Goal: Information Seeking & Learning: Learn about a topic

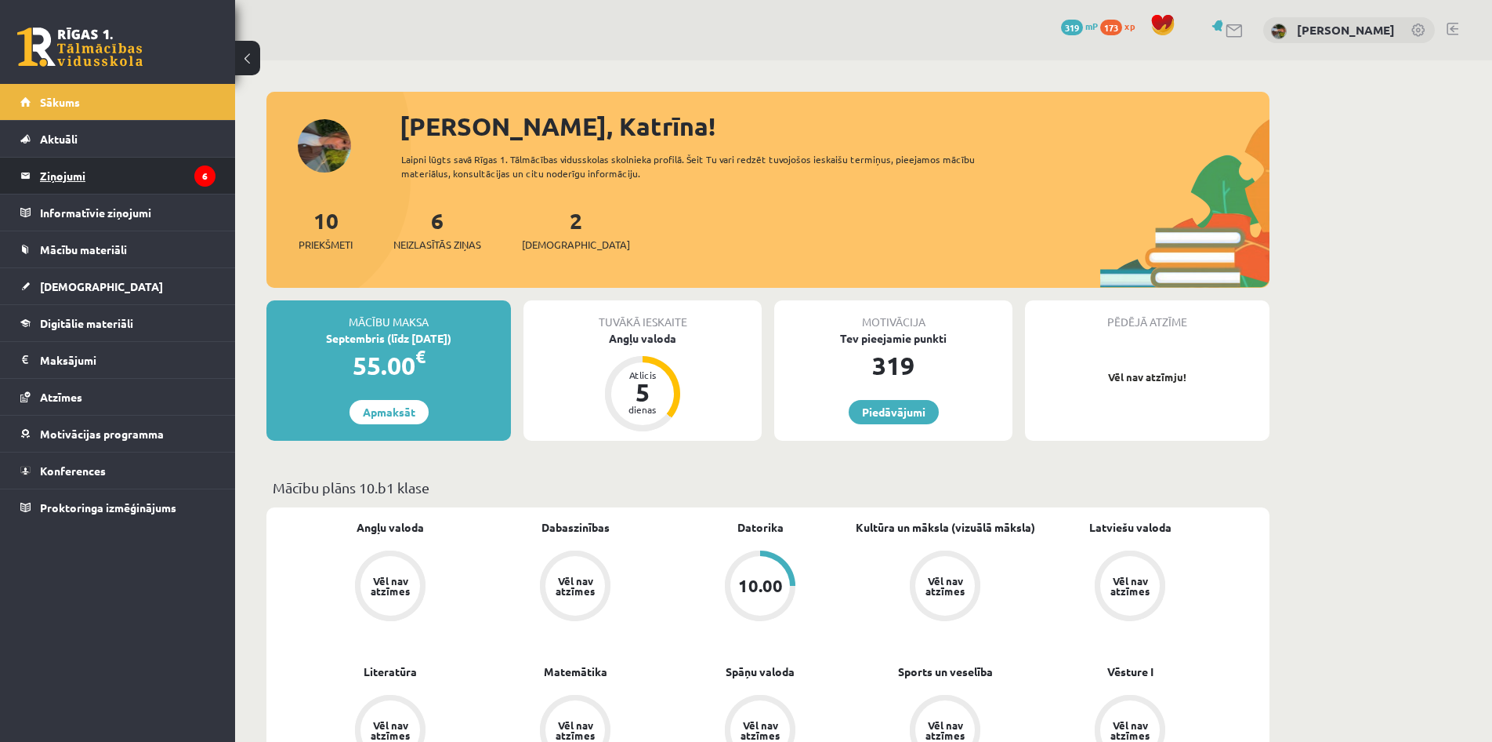
click at [104, 166] on legend "Ziņojumi 6" at bounding box center [128, 176] width 176 height 36
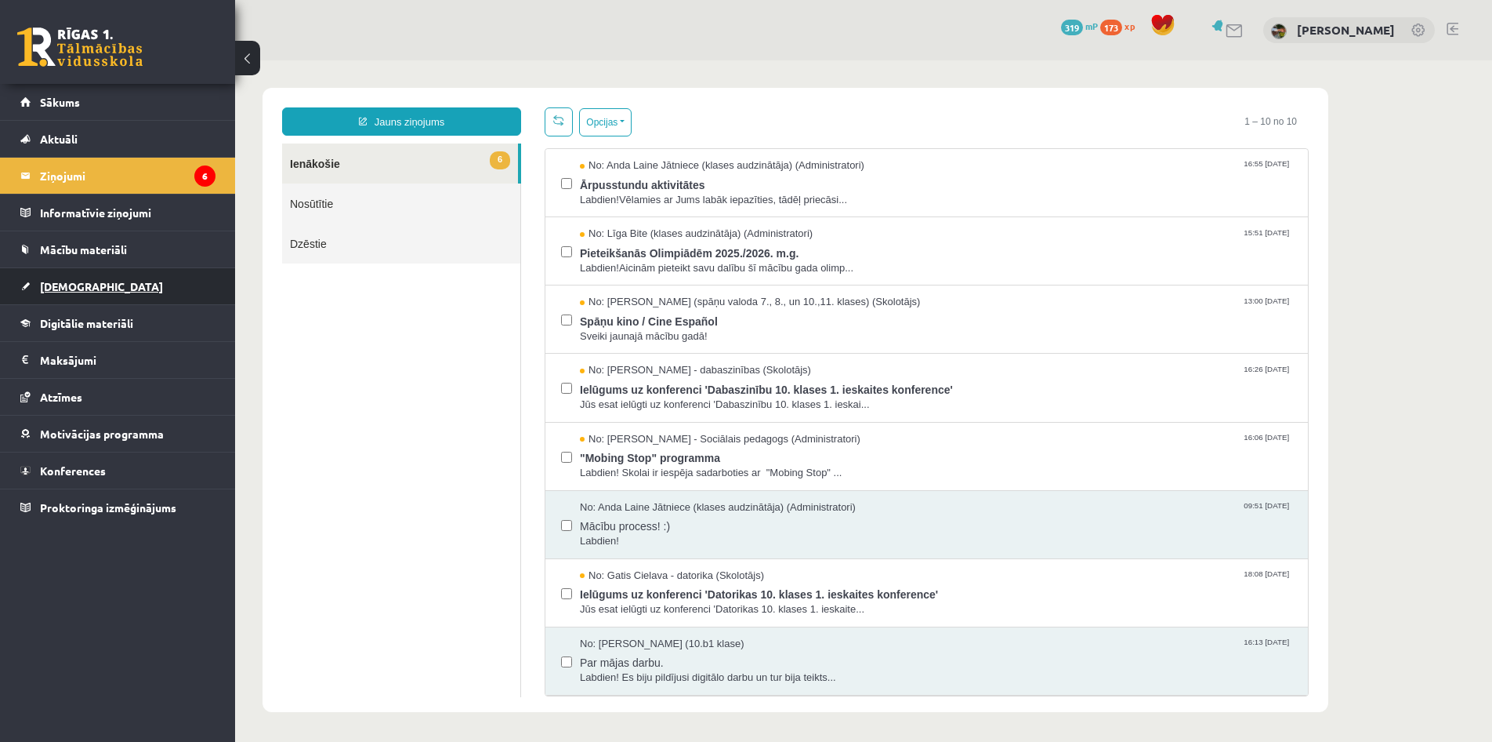
click at [101, 296] on link "[DEMOGRAPHIC_DATA]" at bounding box center [117, 286] width 195 height 36
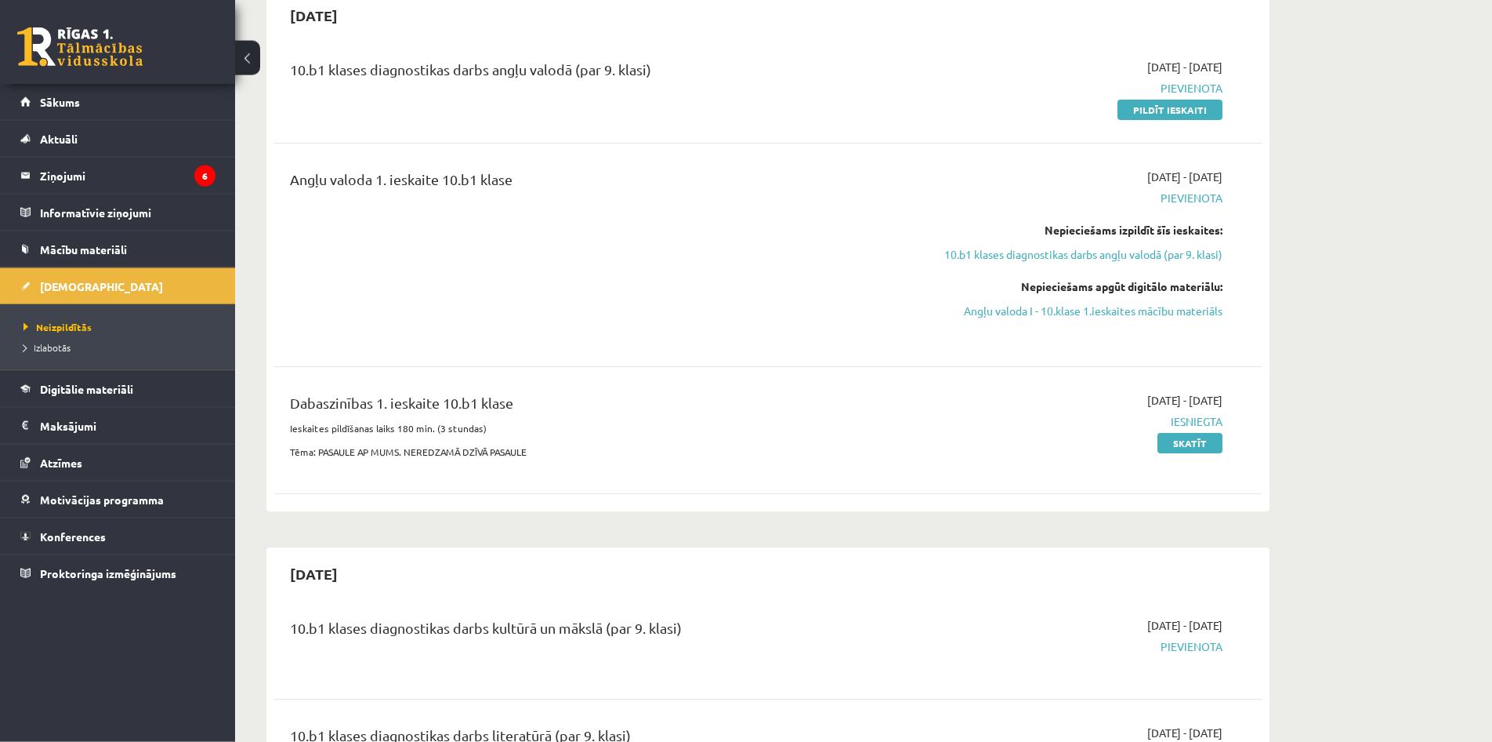
scroll to position [160, 0]
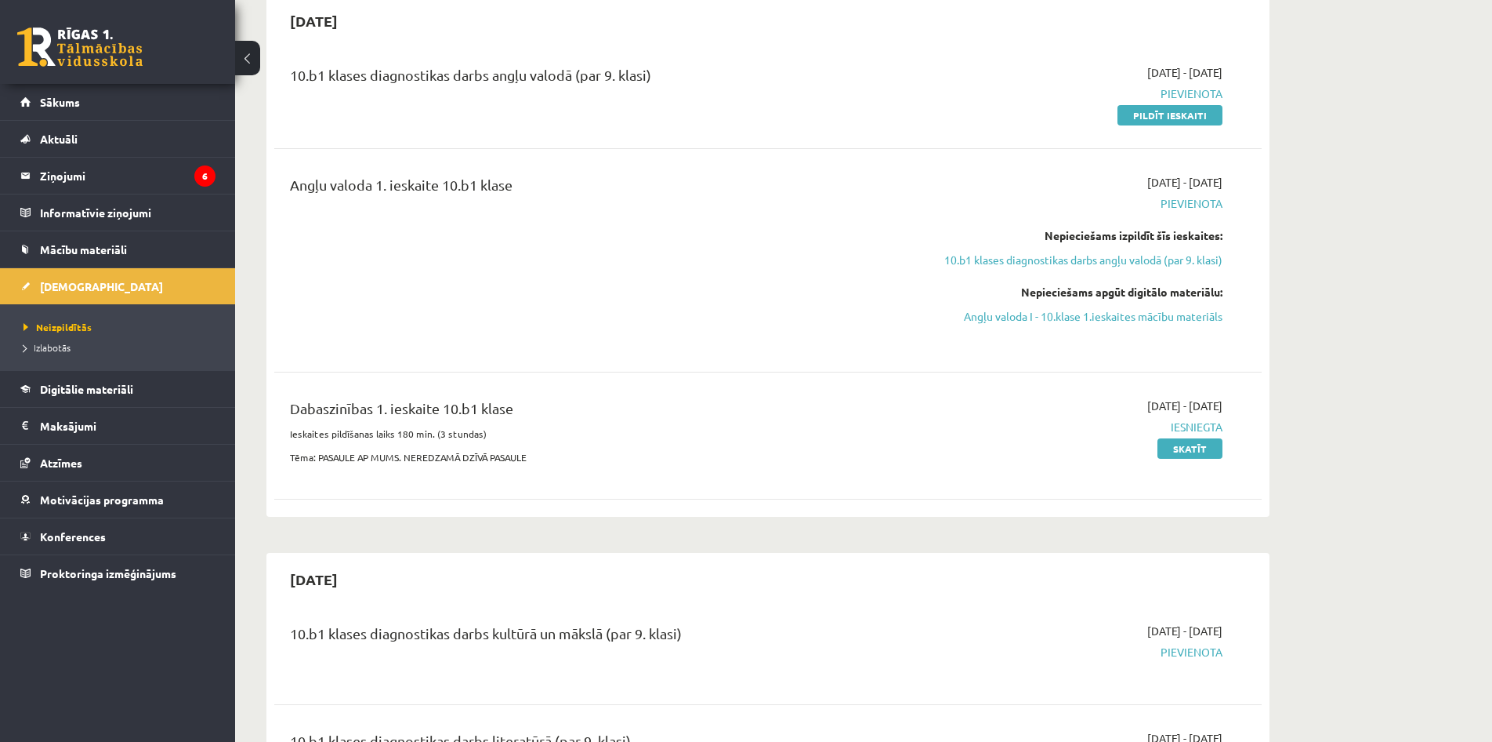
click at [781, 261] on div "Angļu valoda 1. ieskaite 10.b1 klase" at bounding box center [596, 260] width 637 height 172
click at [1195, 209] on span "Pievienota" at bounding box center [1075, 203] width 296 height 16
click at [198, 424] on legend "Maksājumi 0" at bounding box center [128, 426] width 176 height 36
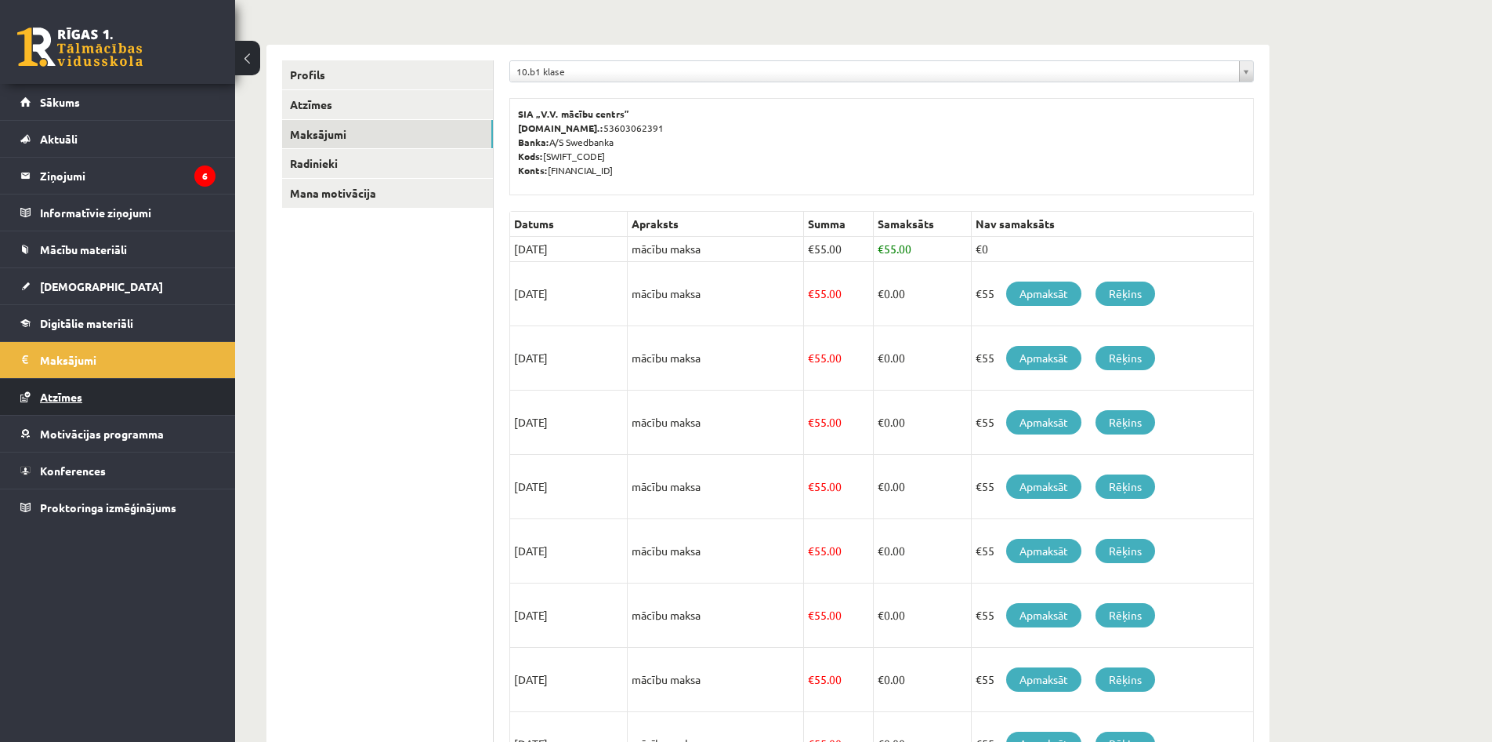
click at [146, 393] on link "Atzīmes" at bounding box center [117, 397] width 195 height 36
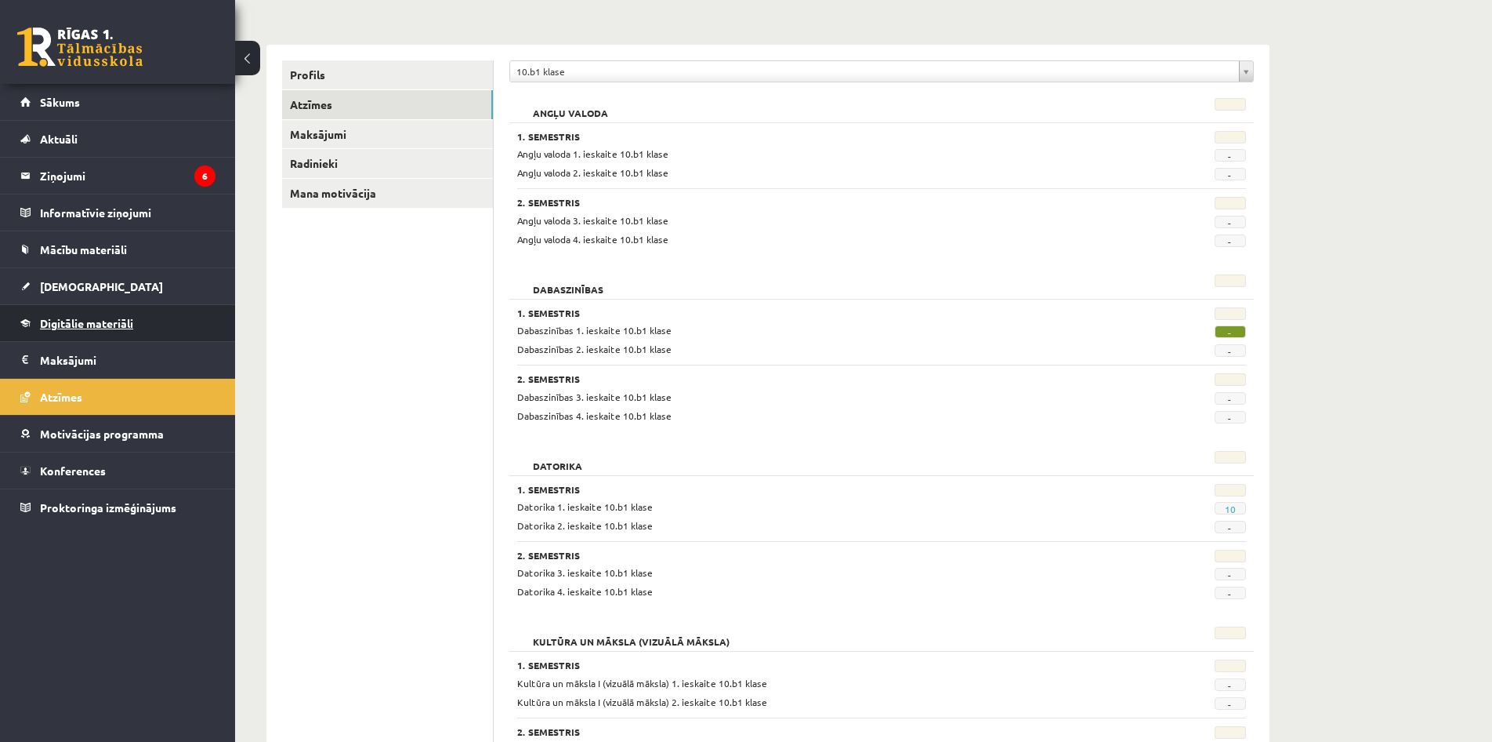
click at [196, 310] on link "Digitālie materiāli" at bounding box center [117, 323] width 195 height 36
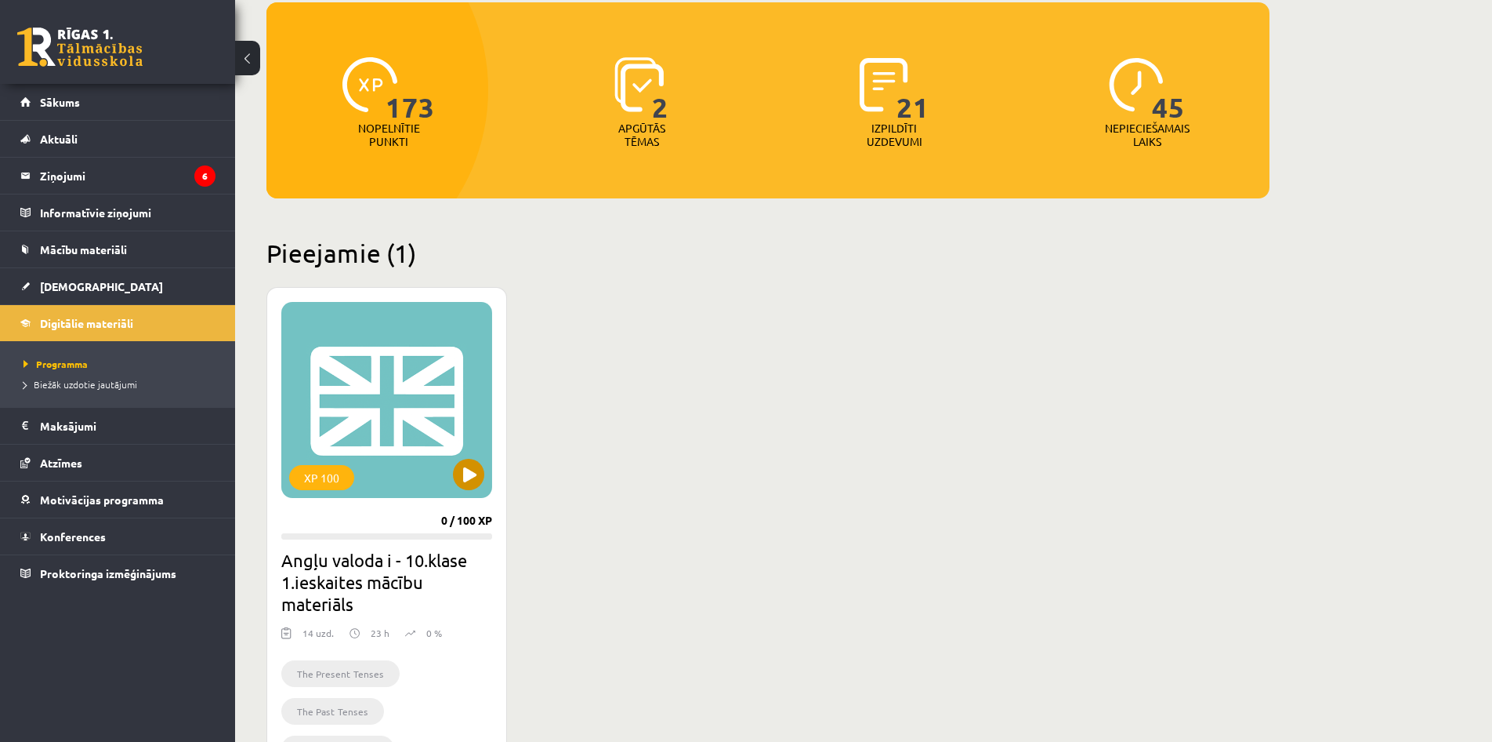
click at [474, 459] on div "XP 100" at bounding box center [386, 400] width 211 height 196
click at [392, 416] on div "XP 100" at bounding box center [386, 400] width 211 height 196
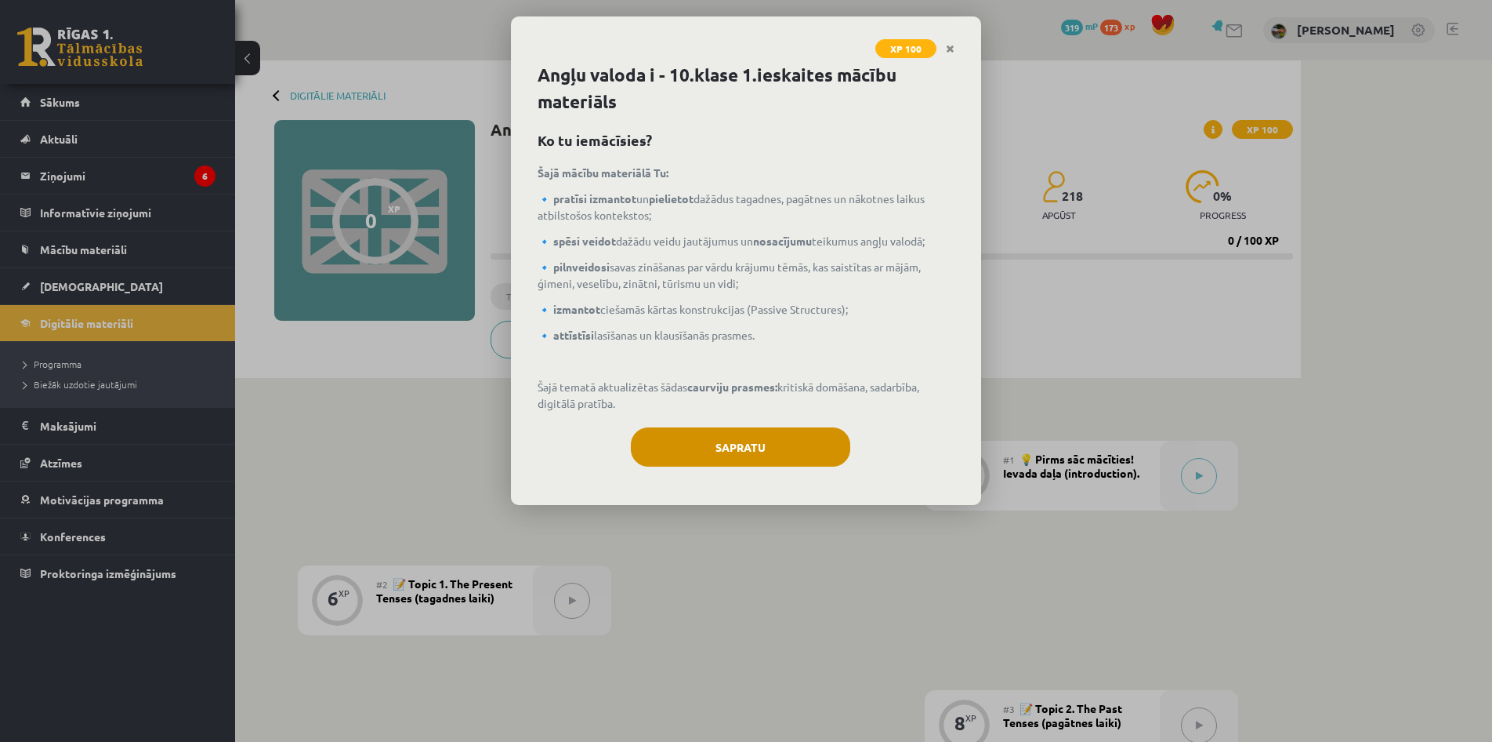
drag, startPoint x: 0, startPoint y: 0, endPoint x: 690, endPoint y: 452, distance: 824.8
click at [690, 452] on div "XP 100 Angļu valoda i - 10.klase 1.ieskaites mācību materiāls Ko tu iemācīsies?…" at bounding box center [746, 371] width 1492 height 742
click at [690, 452] on button "Sapratu" at bounding box center [740, 446] width 219 height 39
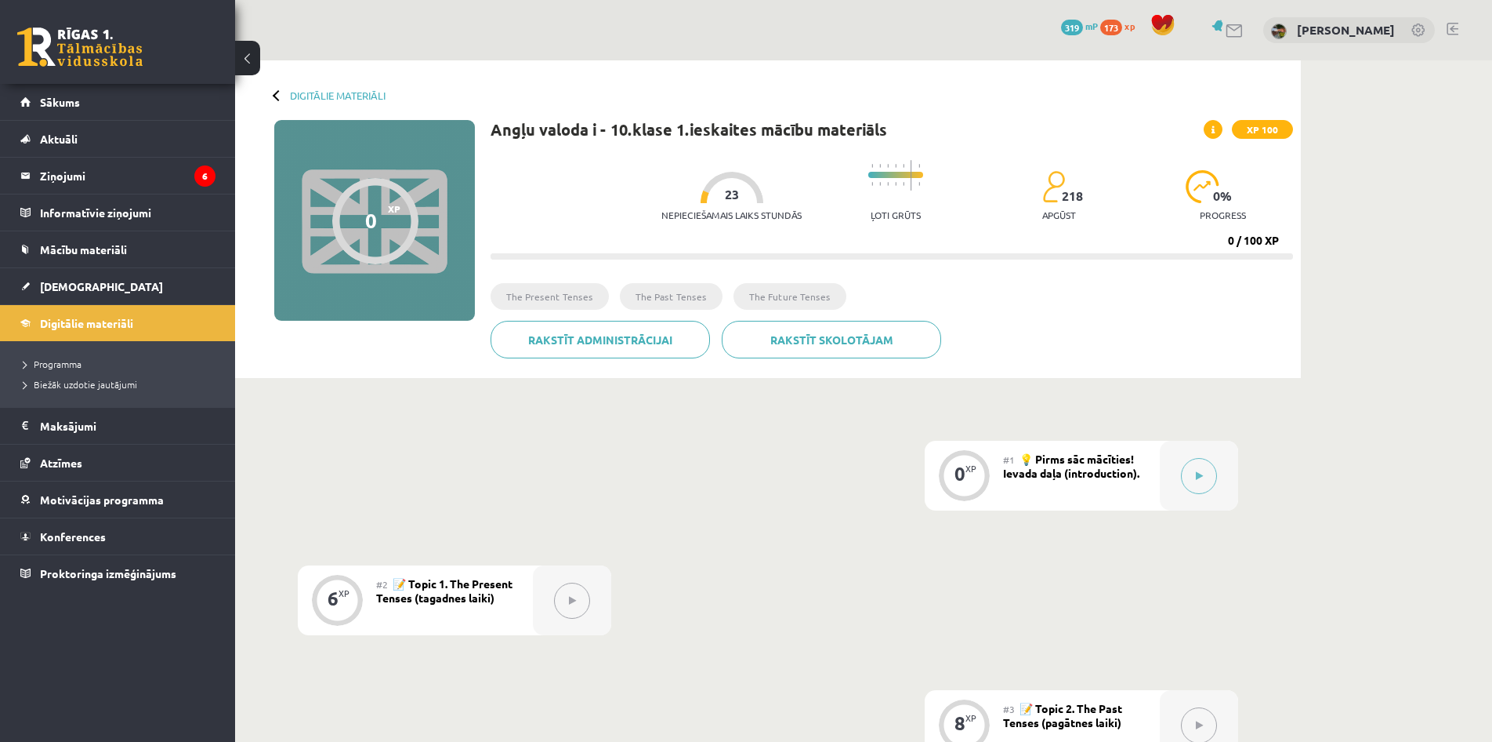
click at [968, 470] on div "XP" at bounding box center [971, 468] width 11 height 9
click at [1209, 480] on button at bounding box center [1199, 476] width 36 height 36
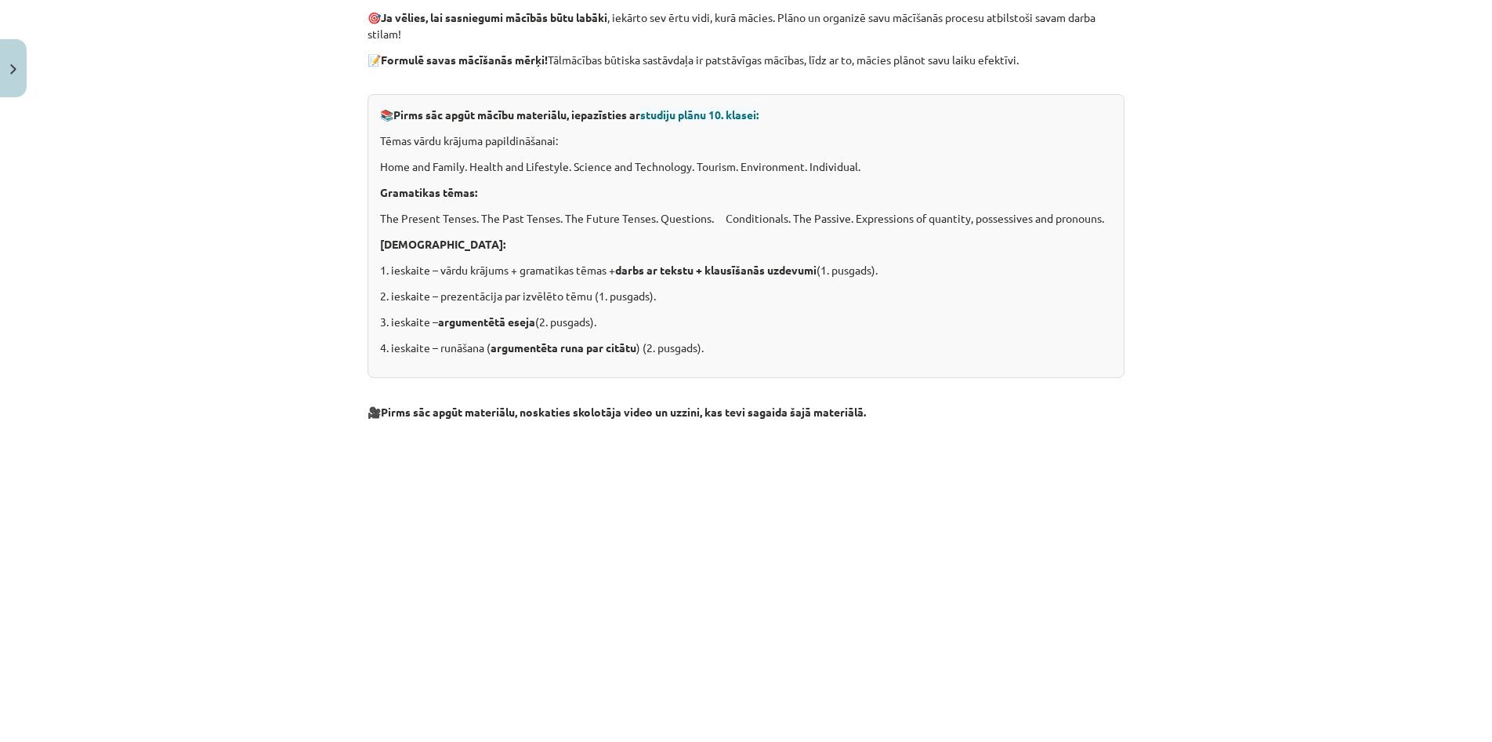
scroll to position [336, 0]
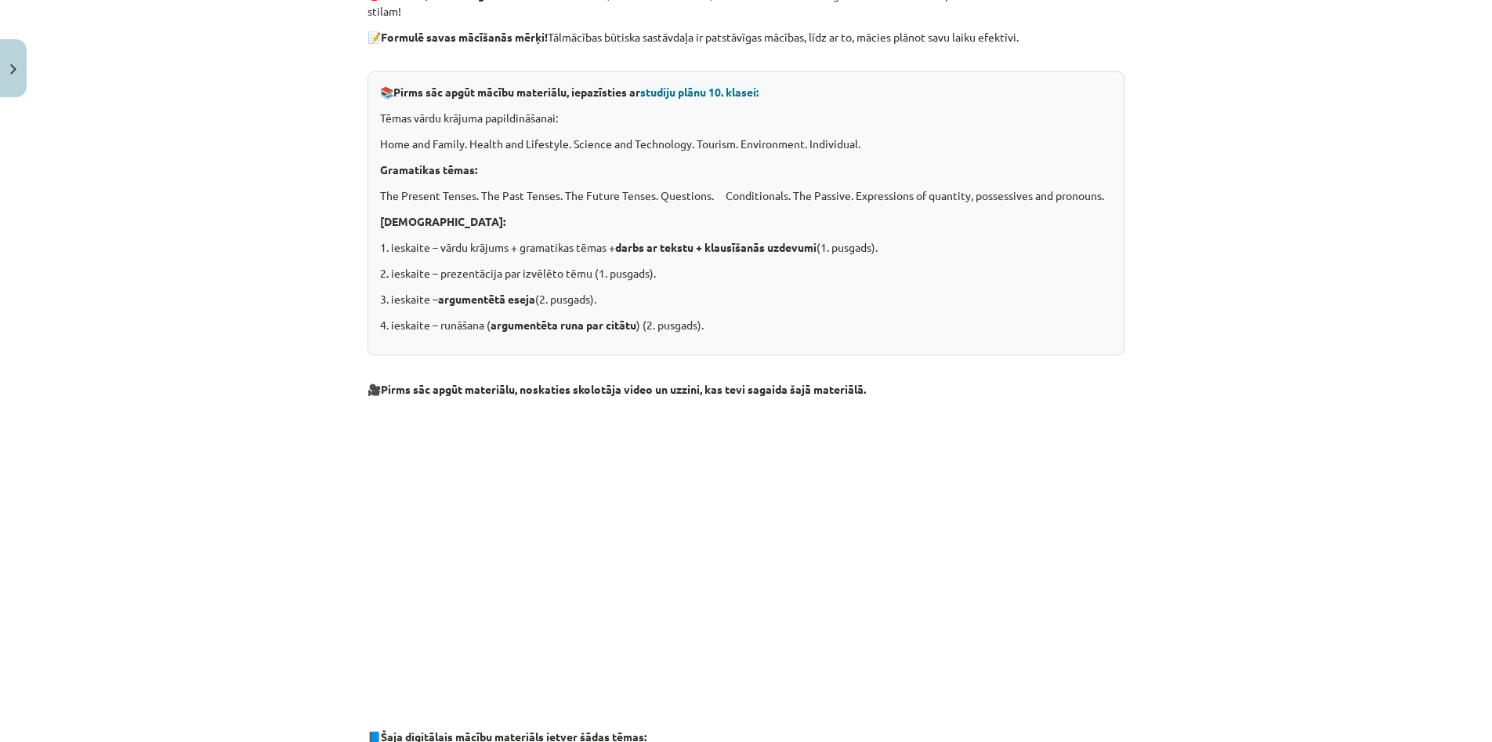
click at [1161, 365] on div "Mācību tēma: Angļu valoda i - 10.[PERSON_NAME] 1.ieskaites mācību materiāls #1 …" at bounding box center [746, 371] width 1492 height 742
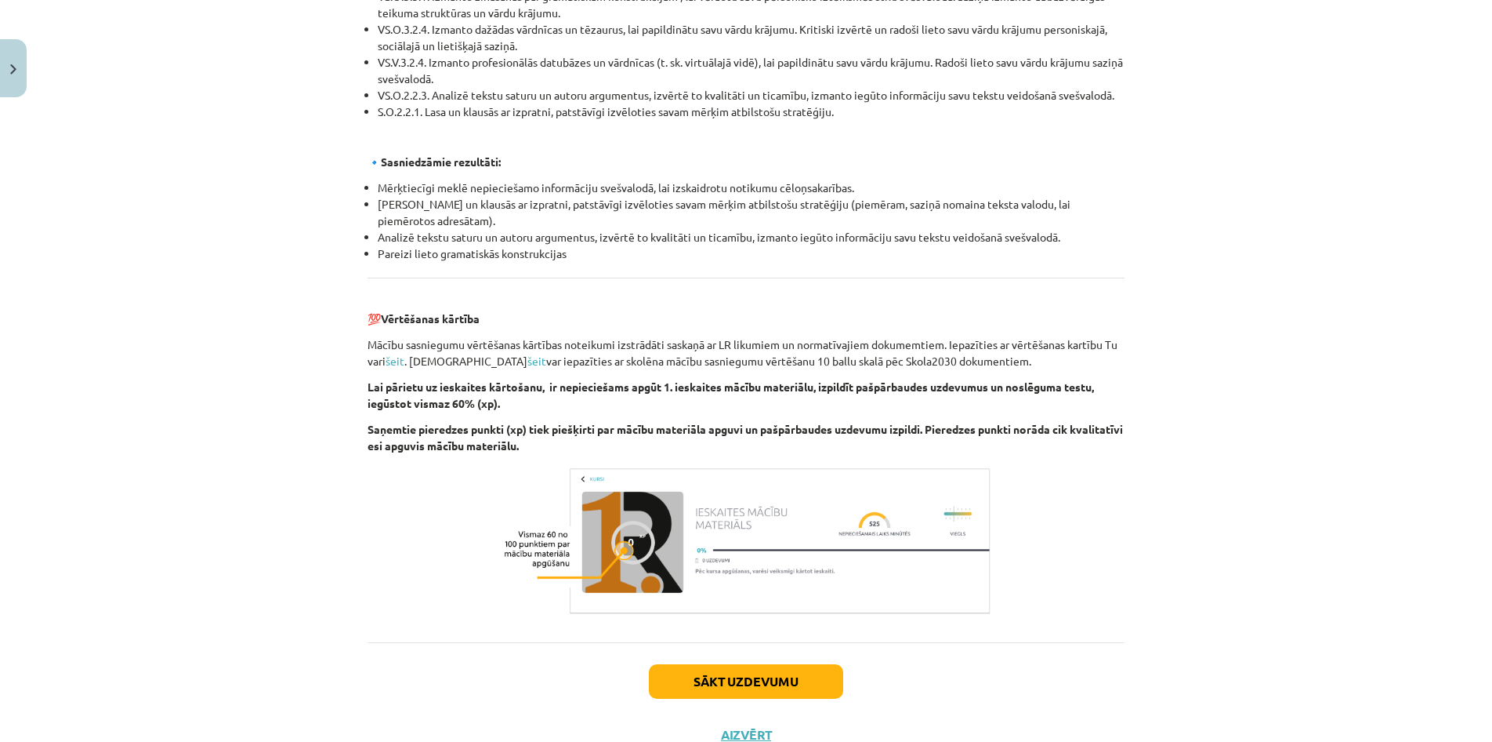
scroll to position [1616, 0]
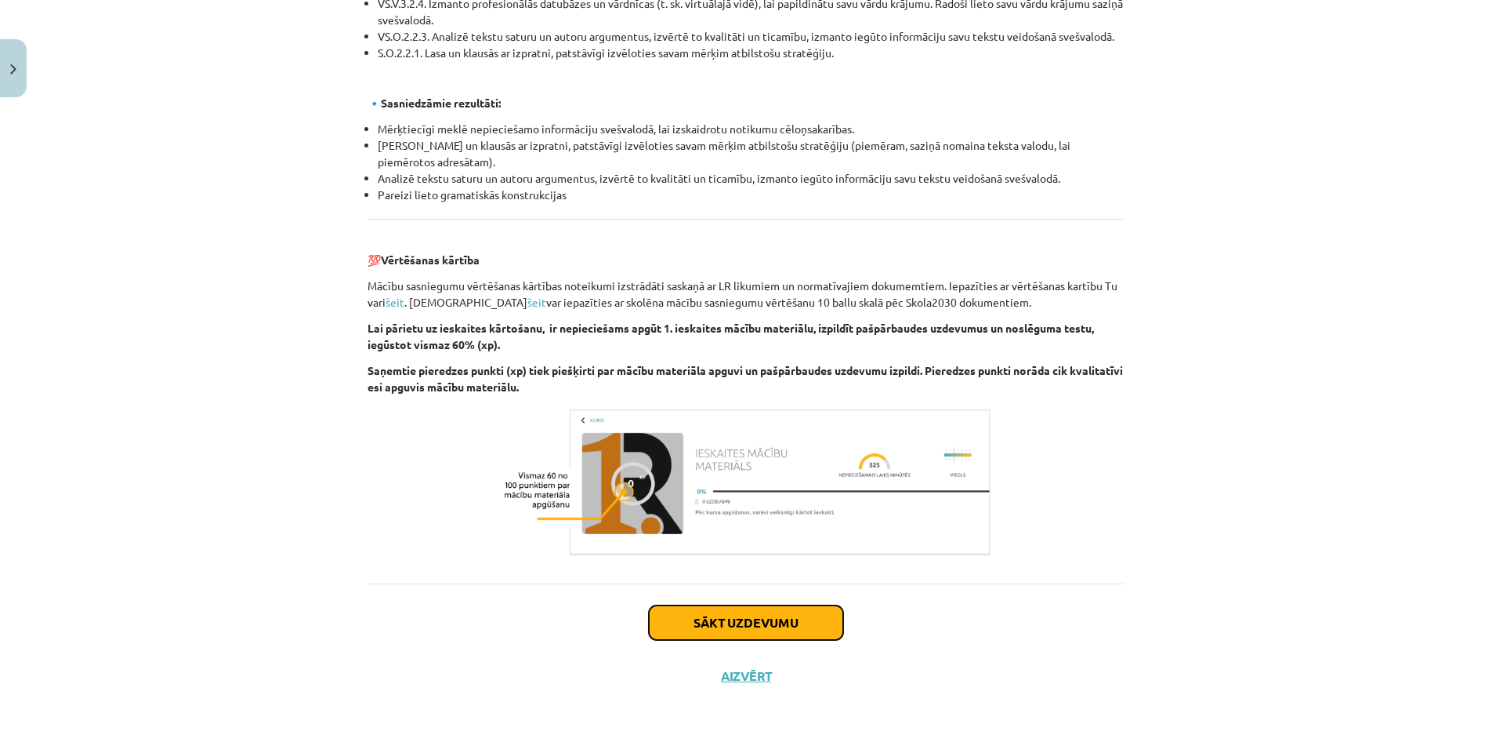
click at [804, 621] on button "Sākt uzdevumu" at bounding box center [746, 622] width 194 height 34
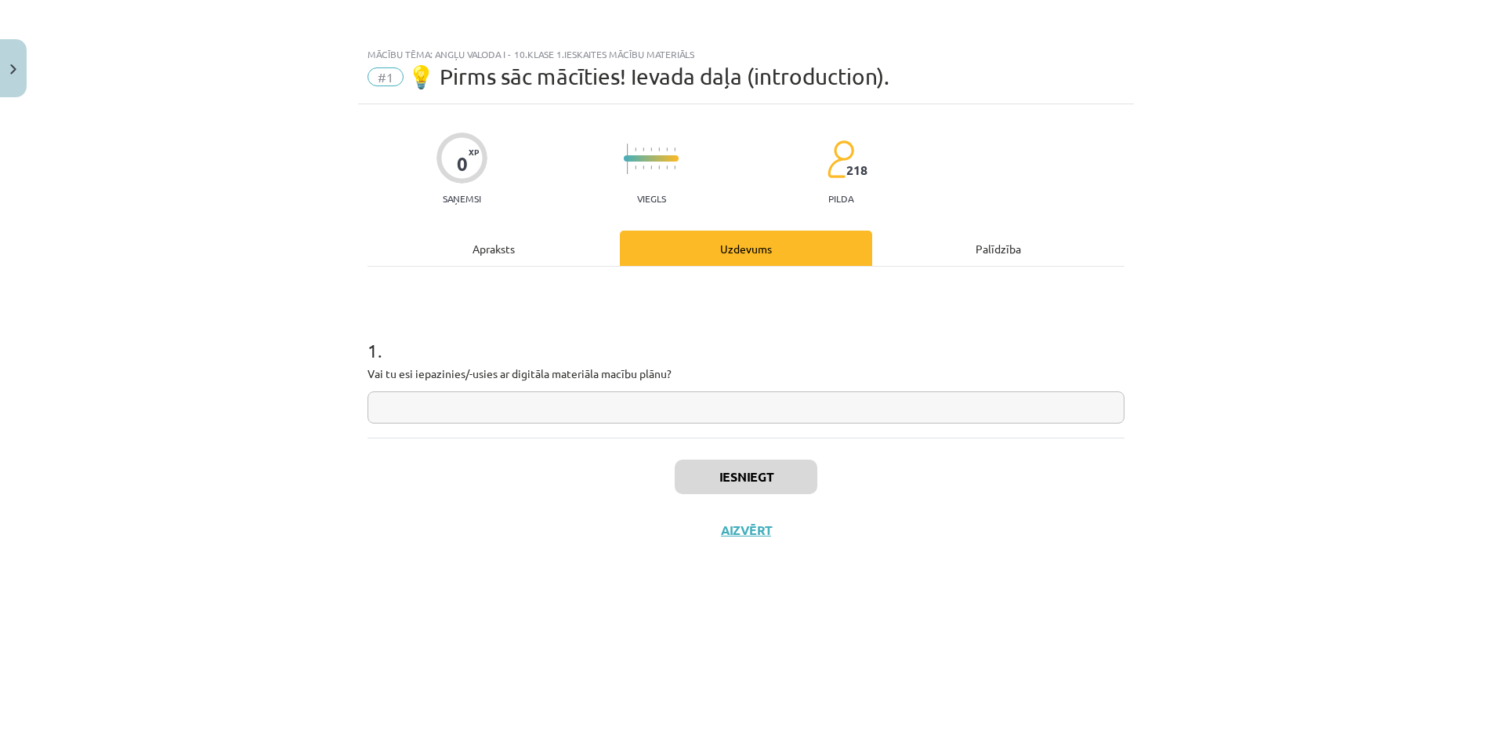
click at [850, 412] on input "text" at bounding box center [746, 407] width 757 height 32
type input "**"
click at [805, 466] on button "Iesniegt" at bounding box center [746, 476] width 143 height 34
click at [795, 542] on button "Nākamā nodarbība" at bounding box center [746, 540] width 154 height 36
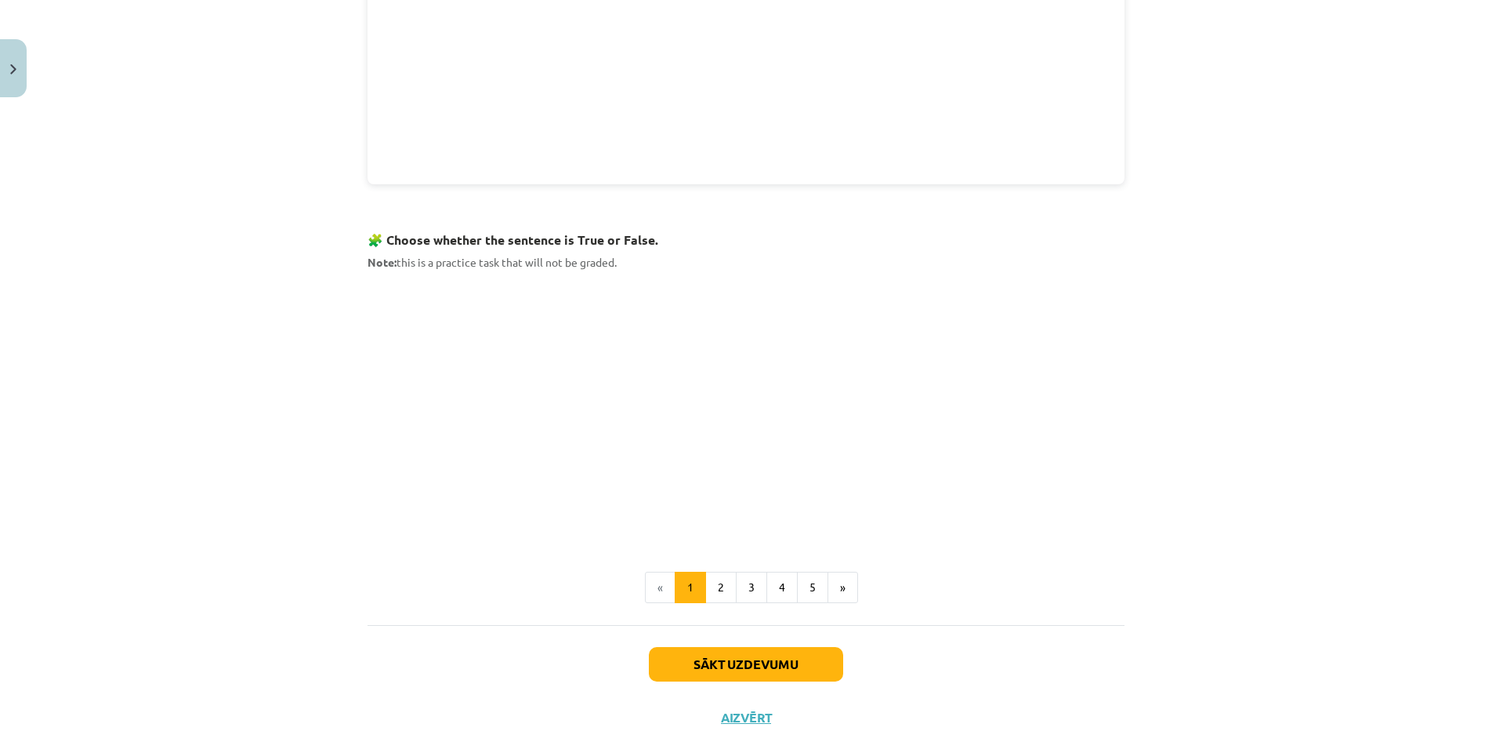
scroll to position [841, 0]
click at [719, 579] on button "2" at bounding box center [720, 585] width 31 height 31
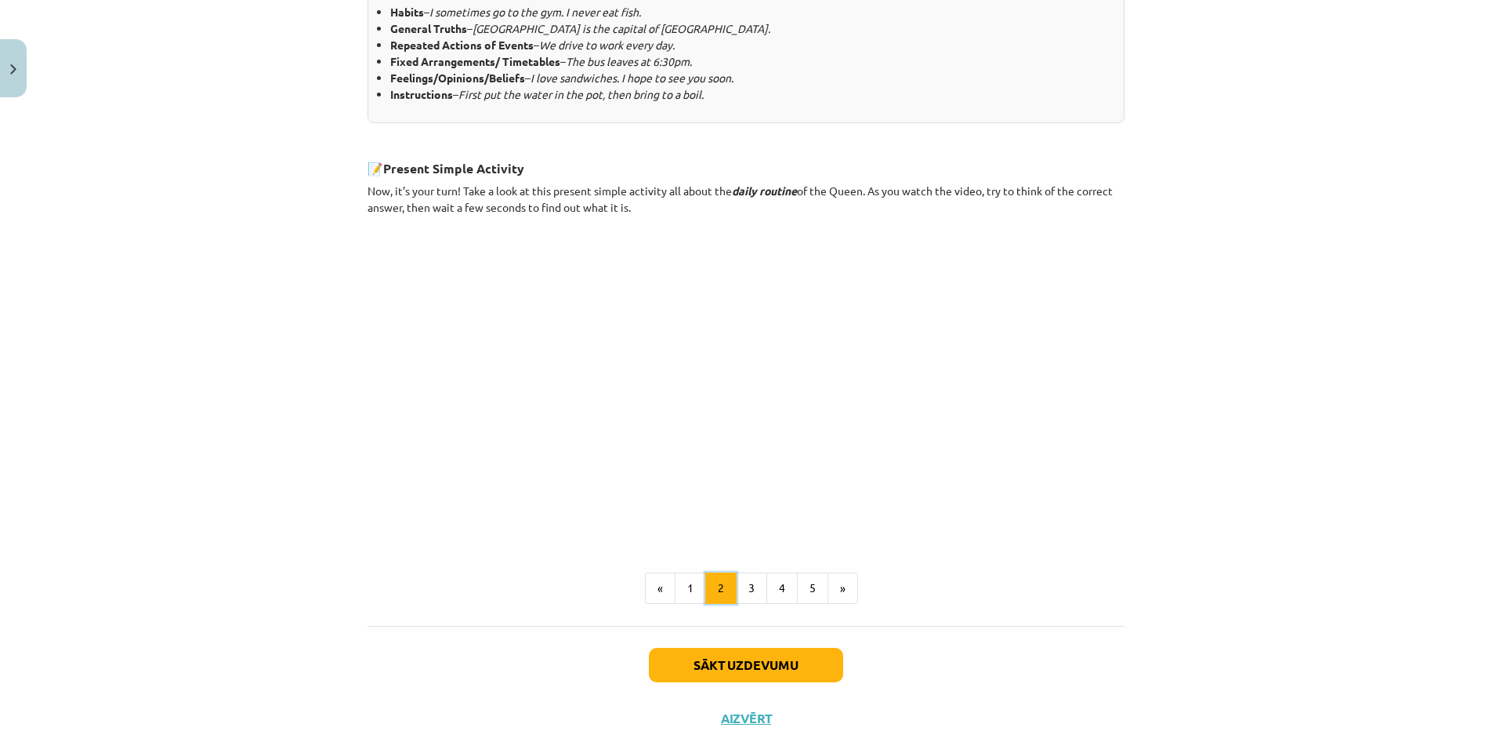
scroll to position [785, 0]
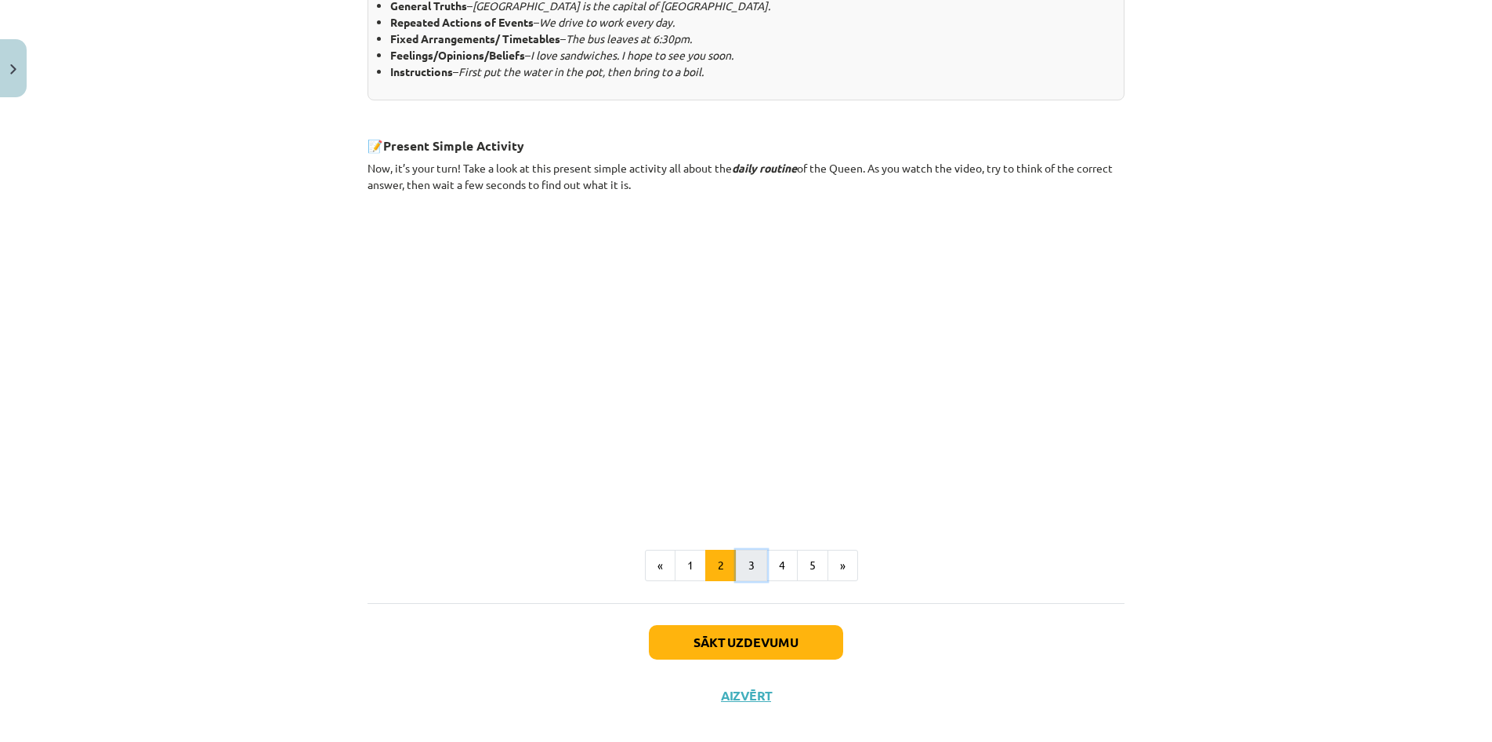
click at [748, 556] on button "3" at bounding box center [751, 564] width 31 height 31
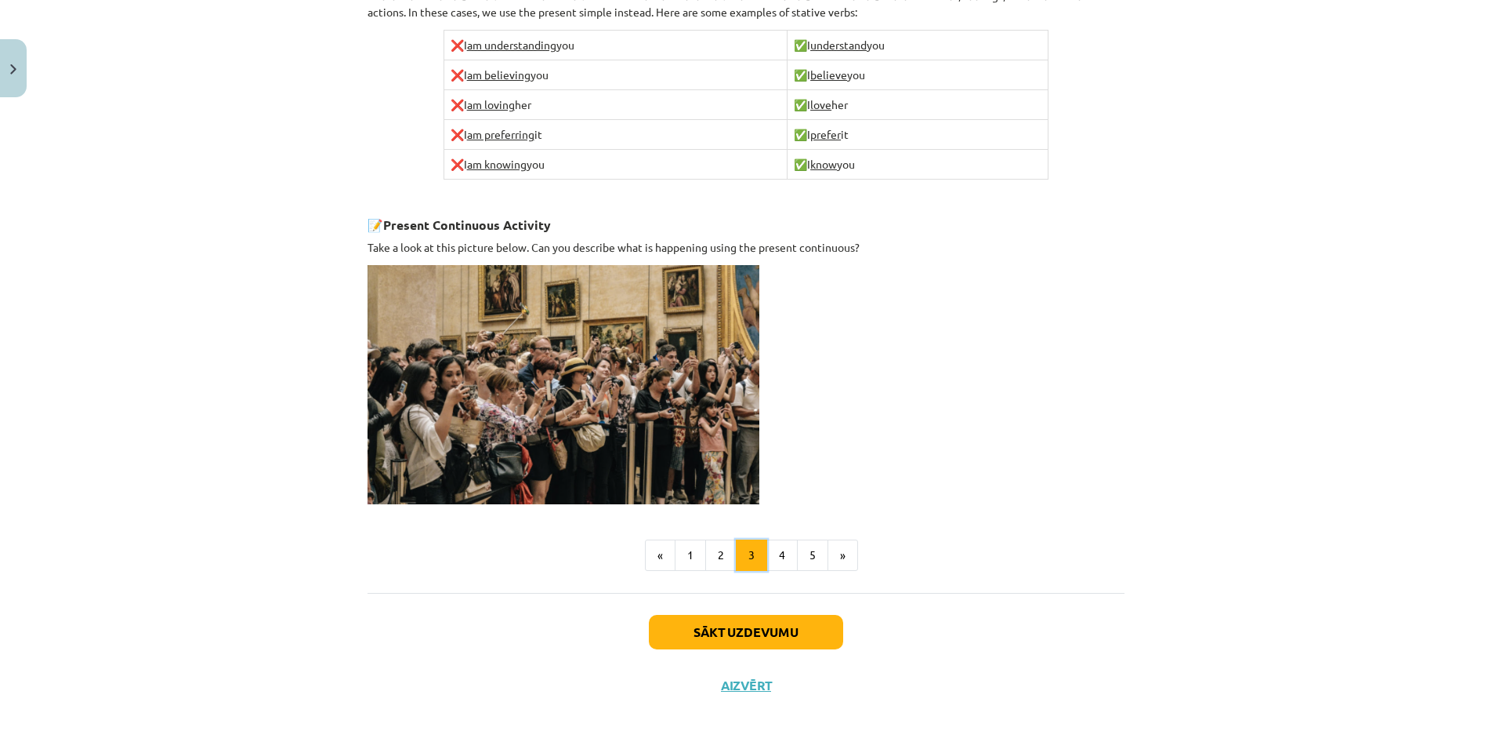
scroll to position [917, 0]
click at [783, 546] on button "4" at bounding box center [782, 553] width 31 height 31
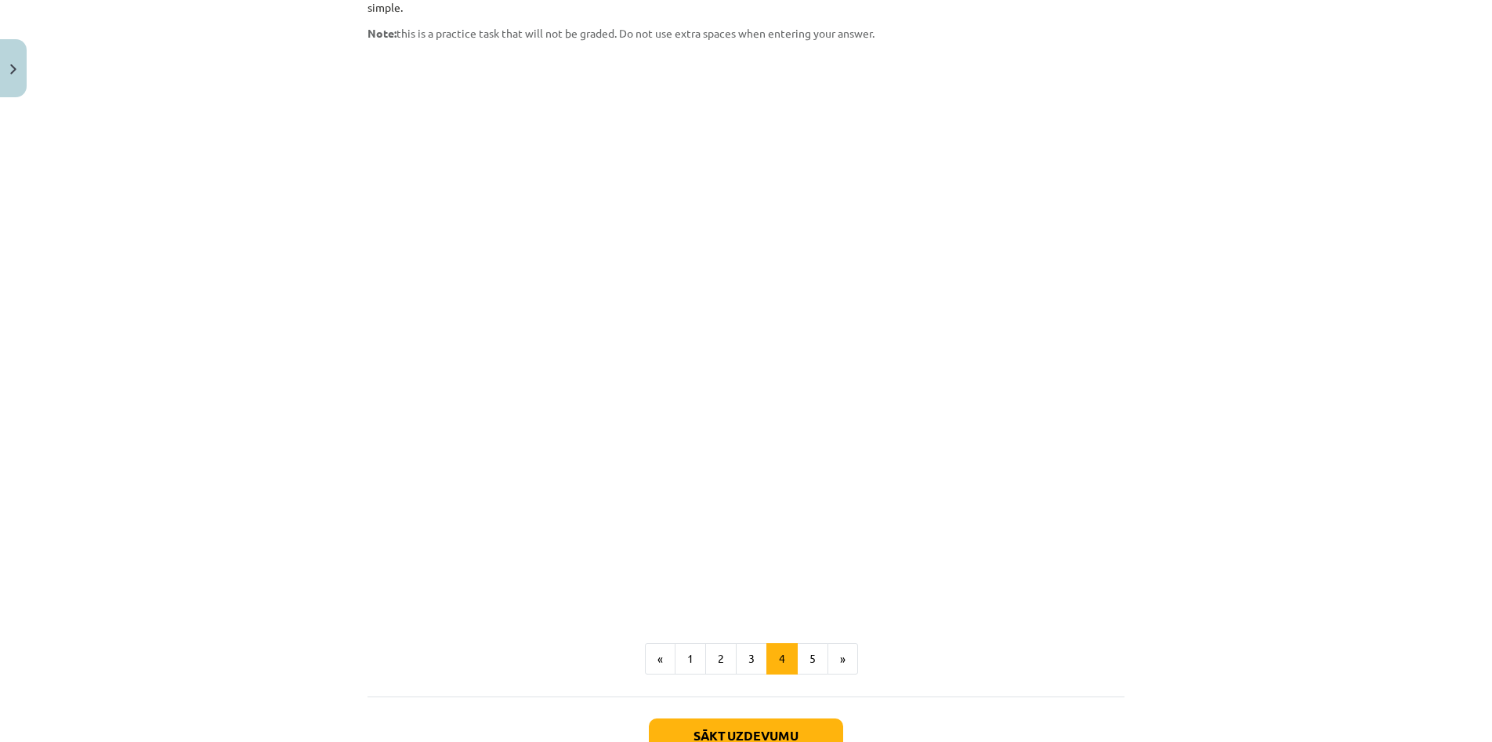
scroll to position [1213, 0]
click at [802, 644] on button "5" at bounding box center [812, 659] width 31 height 31
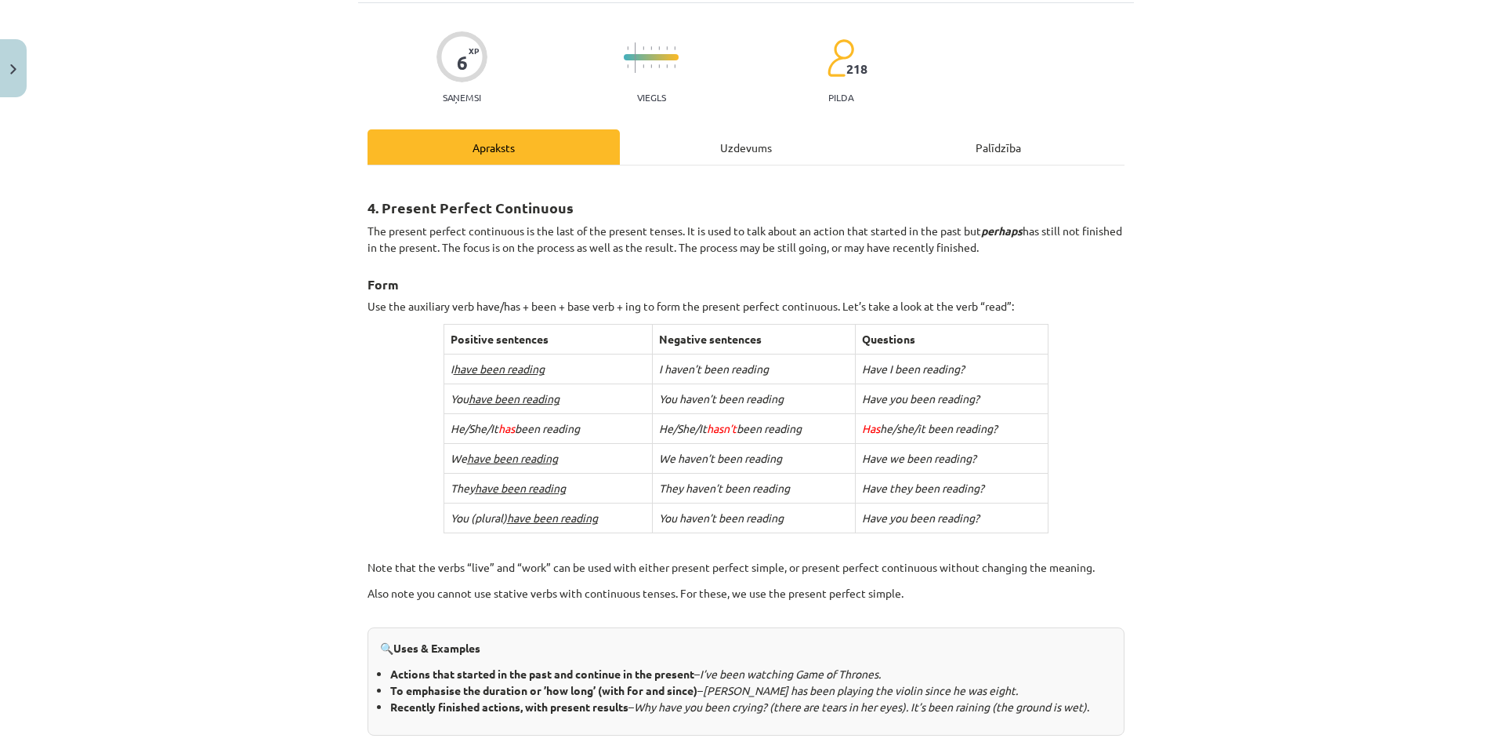
scroll to position [102, 0]
click at [920, 370] on icon "Have I been reading?" at bounding box center [913, 368] width 103 height 14
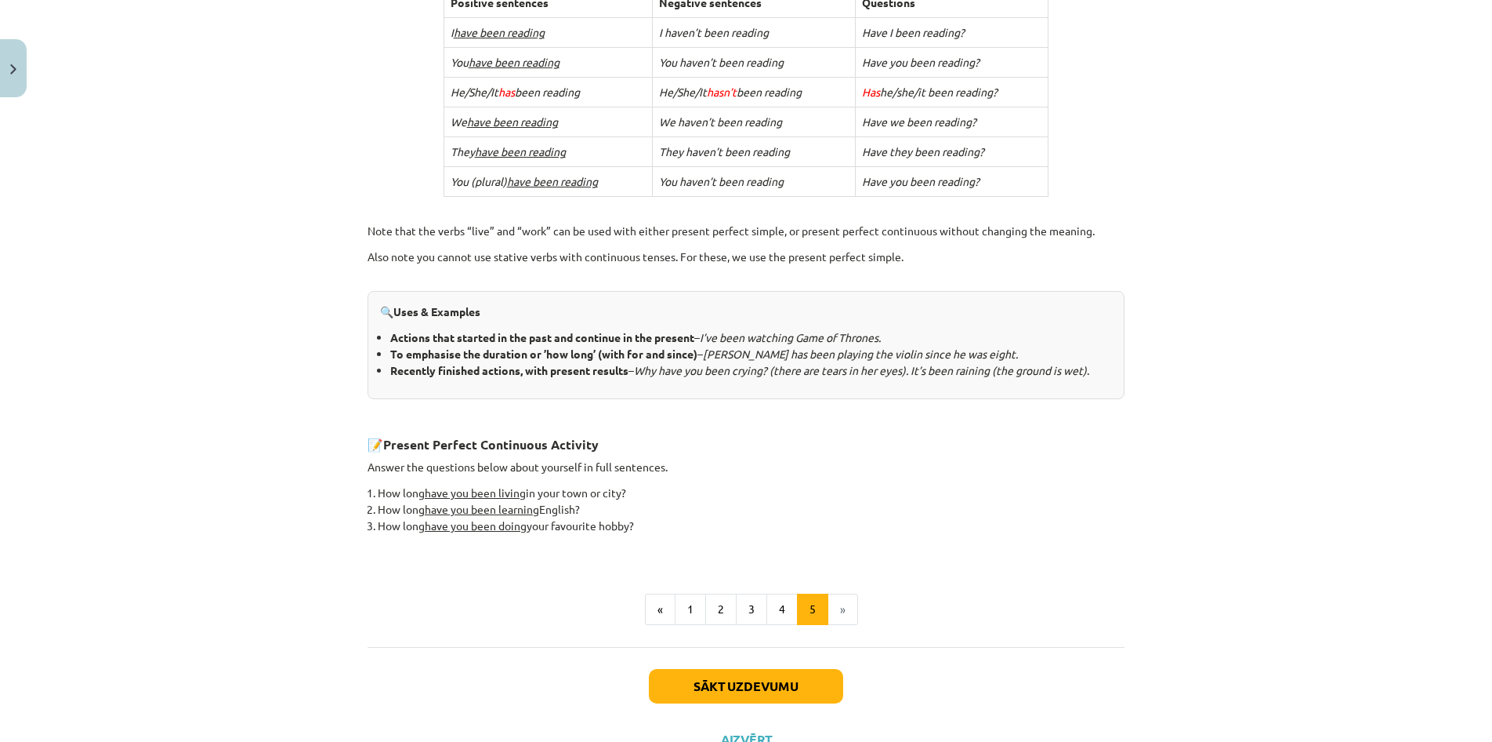
scroll to position [439, 0]
click at [792, 683] on button "Sākt uzdevumu" at bounding box center [746, 684] width 194 height 34
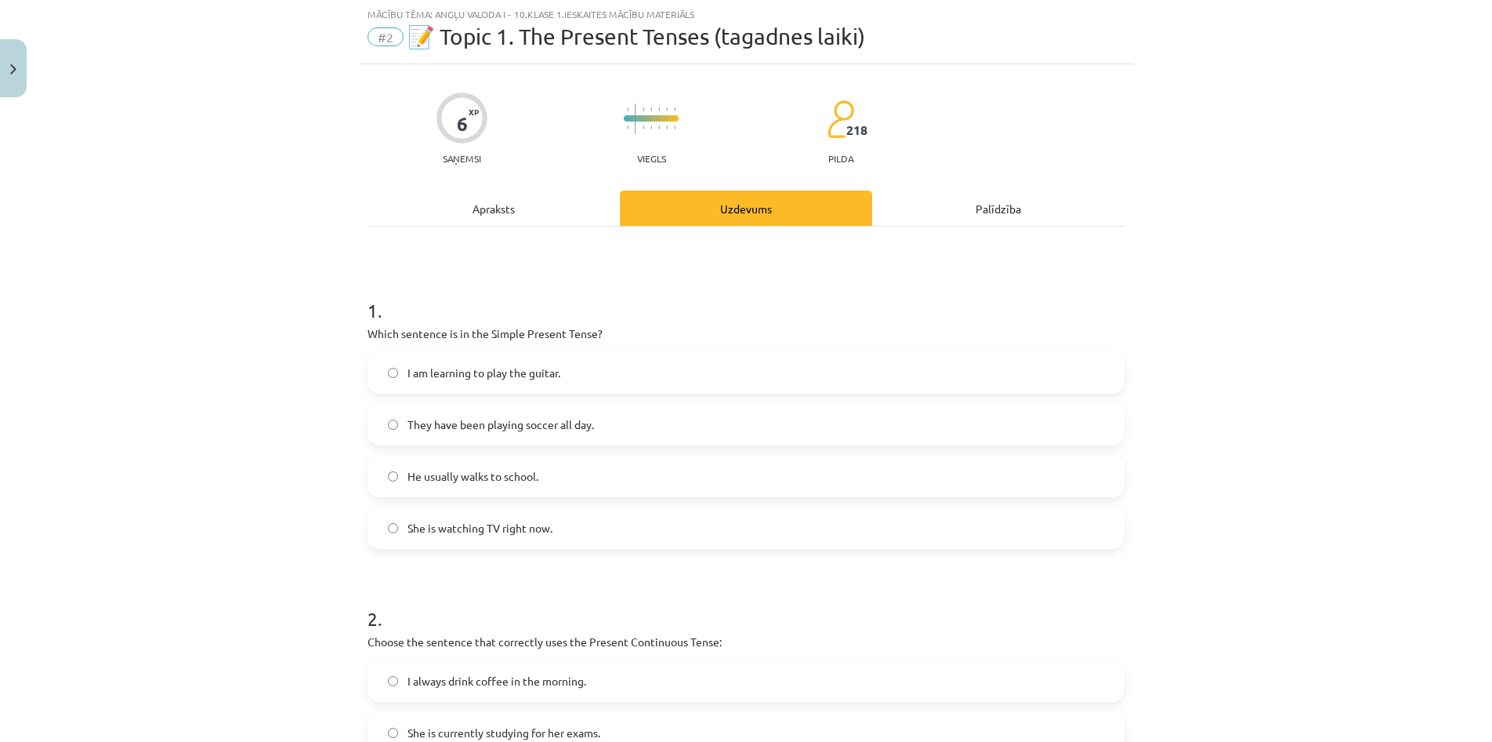
scroll to position [39, 0]
click at [502, 374] on span "I am learning to play the guitar." at bounding box center [484, 373] width 153 height 16
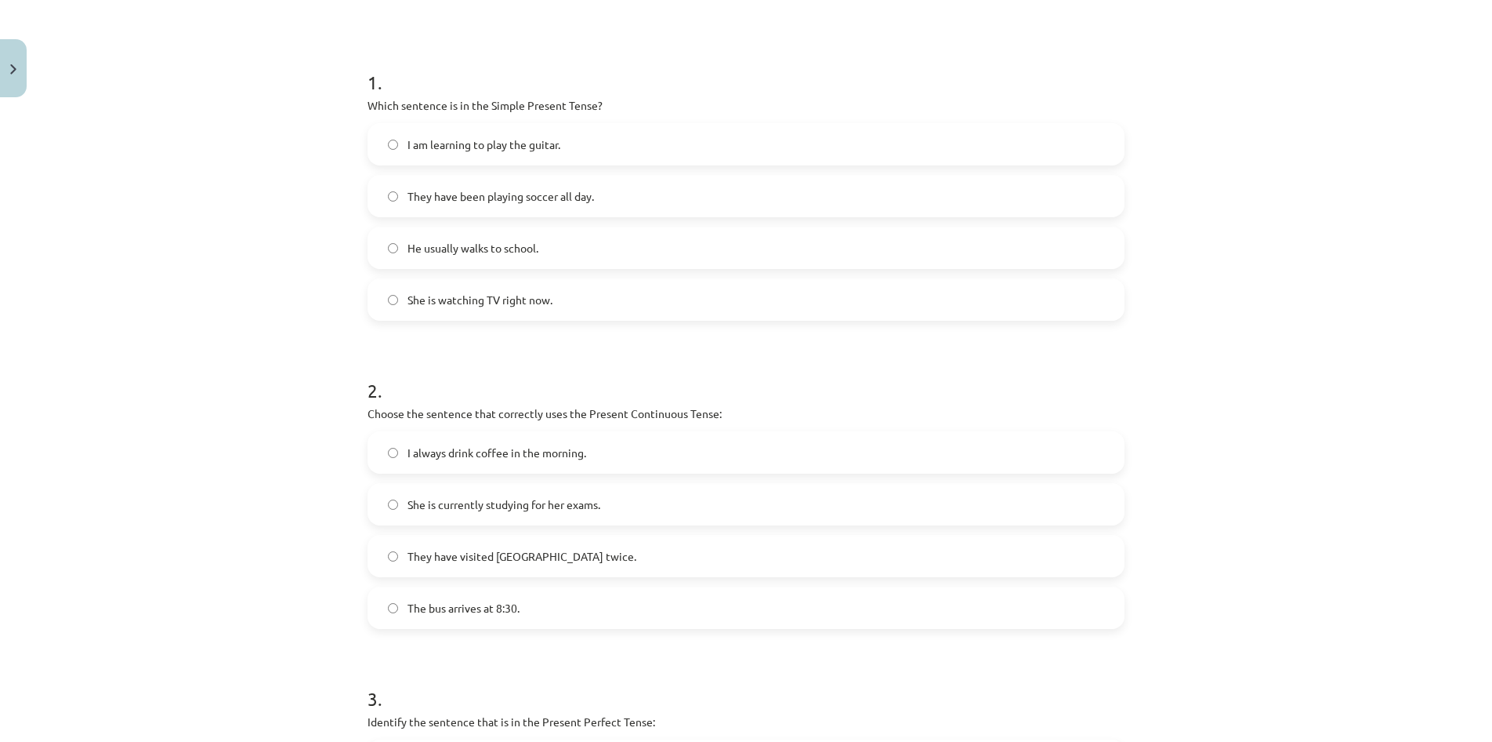
scroll to position [270, 0]
click at [644, 502] on label "She is currently studying for her exams." at bounding box center [746, 501] width 754 height 39
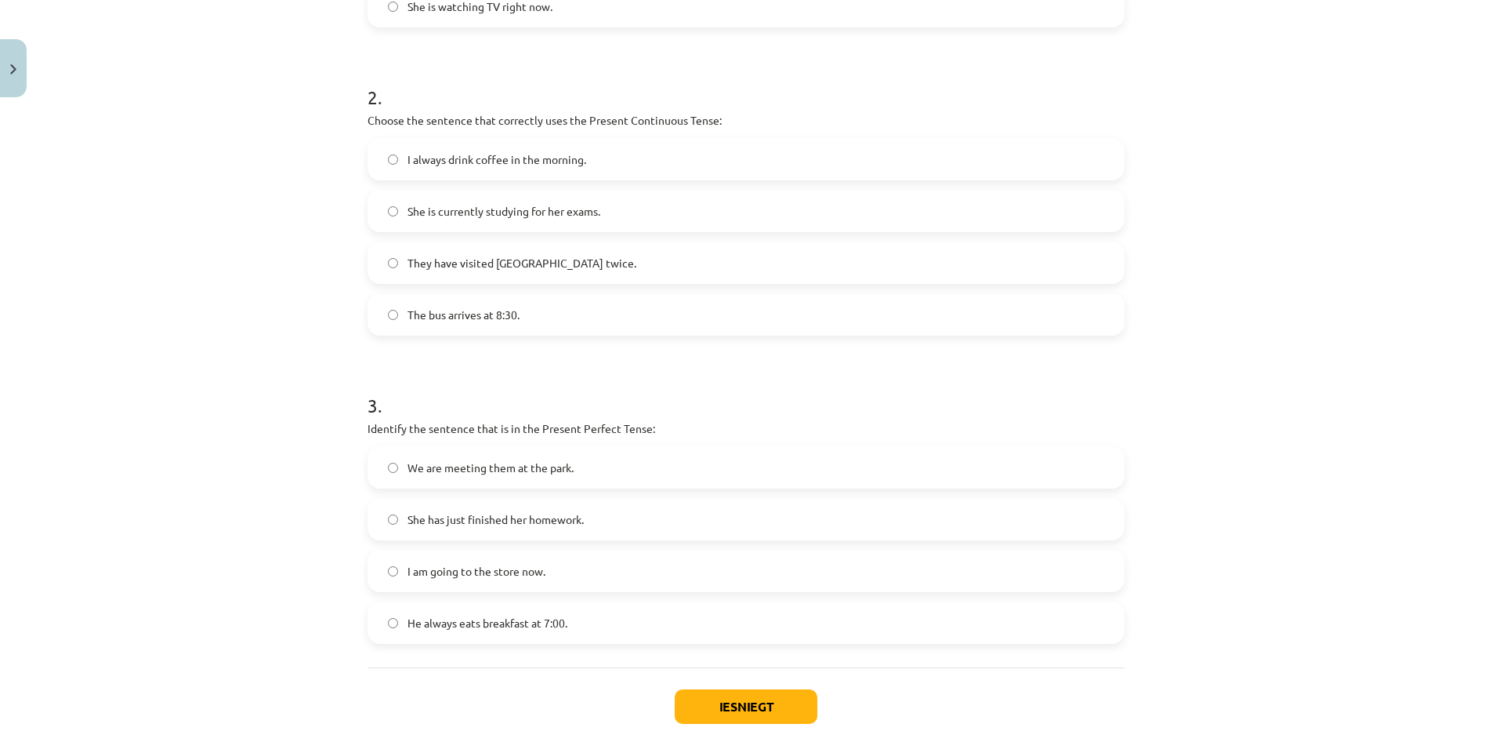
scroll to position [560, 0]
click at [698, 462] on label "We are meeting them at the park." at bounding box center [746, 467] width 754 height 39
click at [713, 705] on button "Iesniegt" at bounding box center [746, 707] width 143 height 34
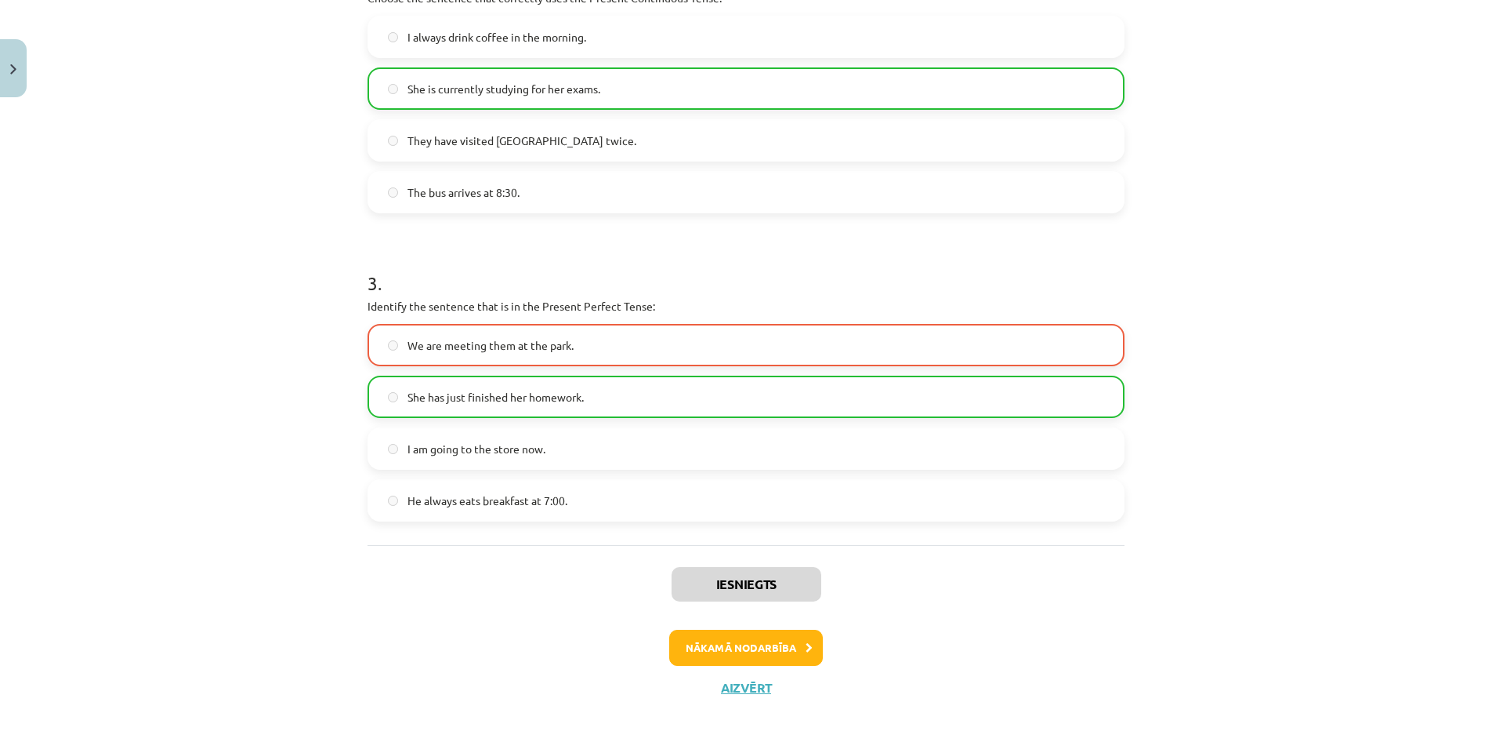
scroll to position [695, 0]
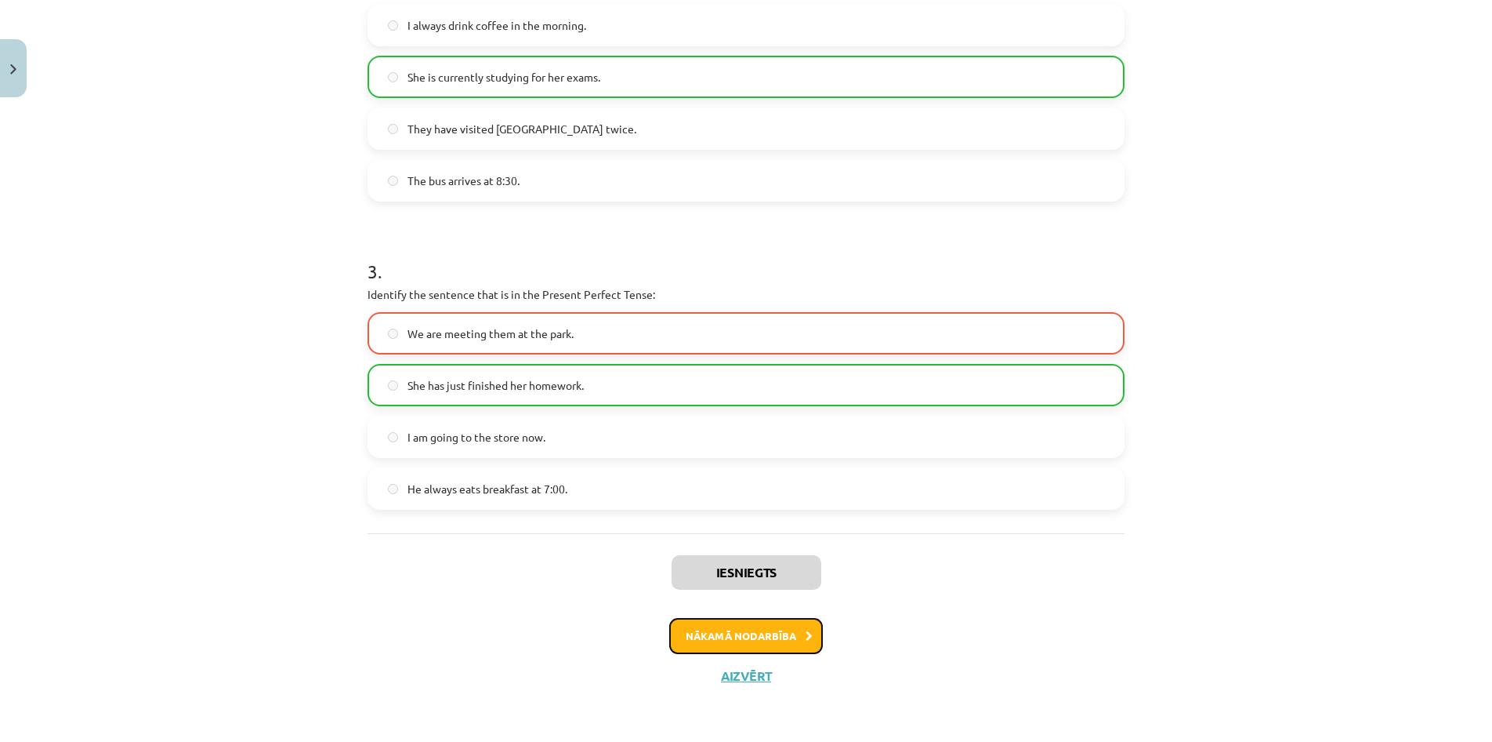
click at [764, 637] on button "Nākamā nodarbība" at bounding box center [746, 636] width 154 height 36
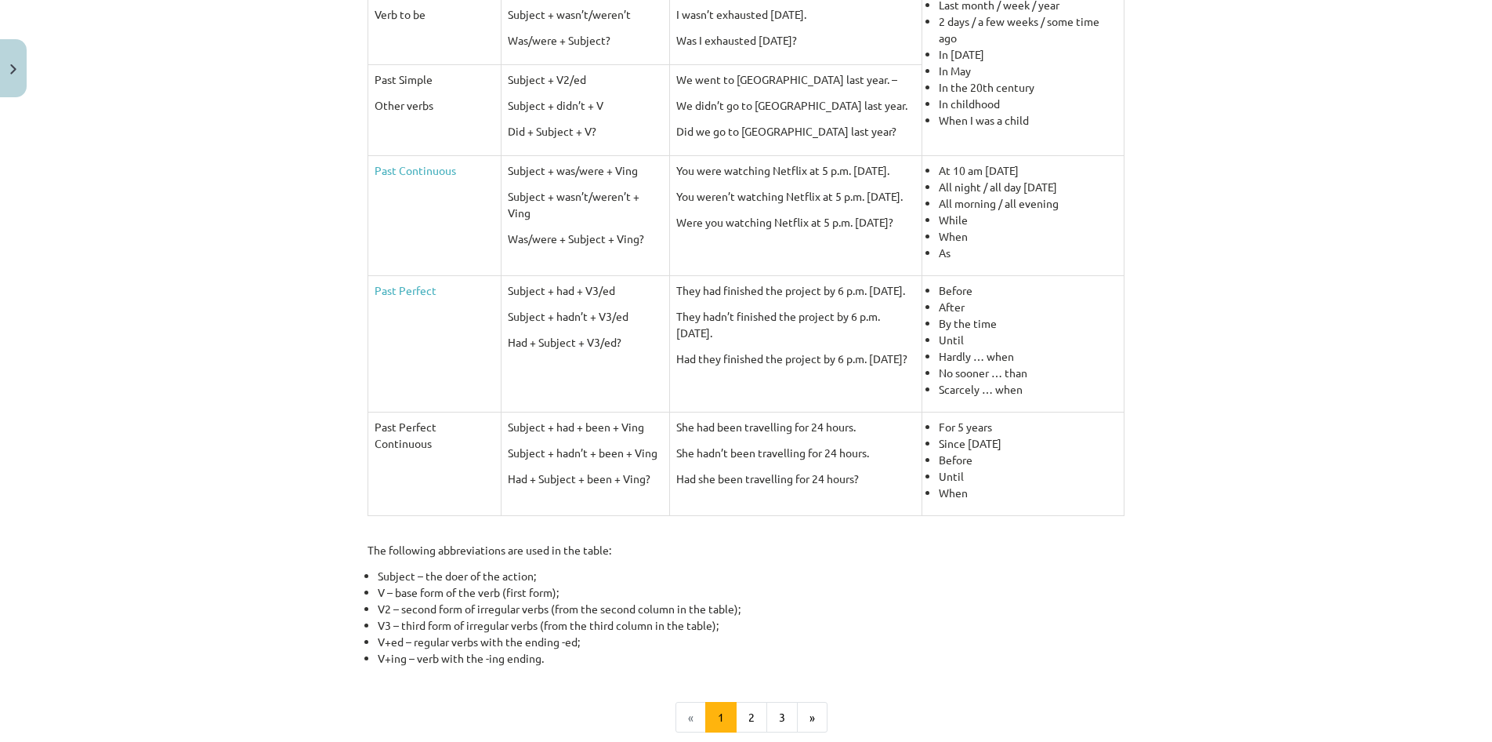
scroll to position [447, 0]
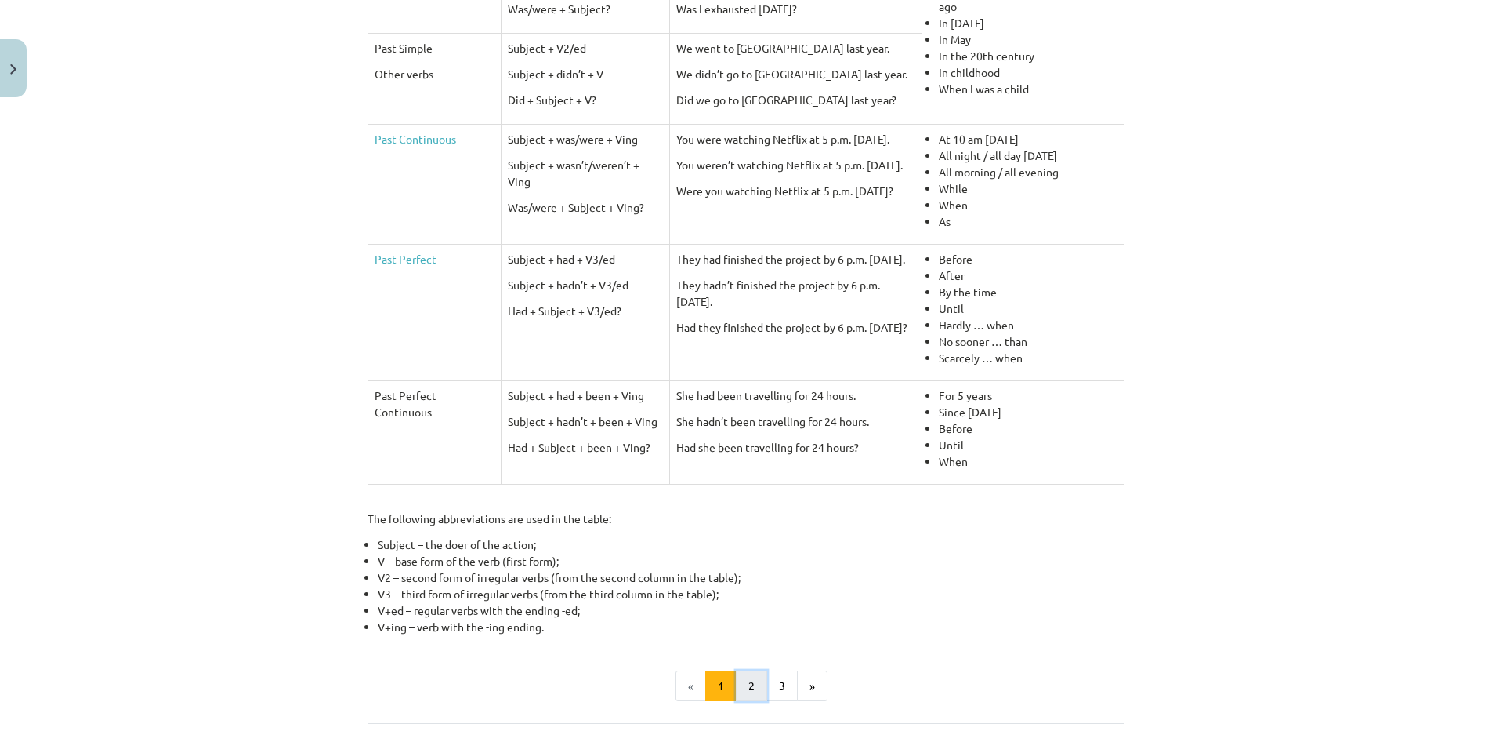
click at [760, 680] on button "2" at bounding box center [751, 685] width 31 height 31
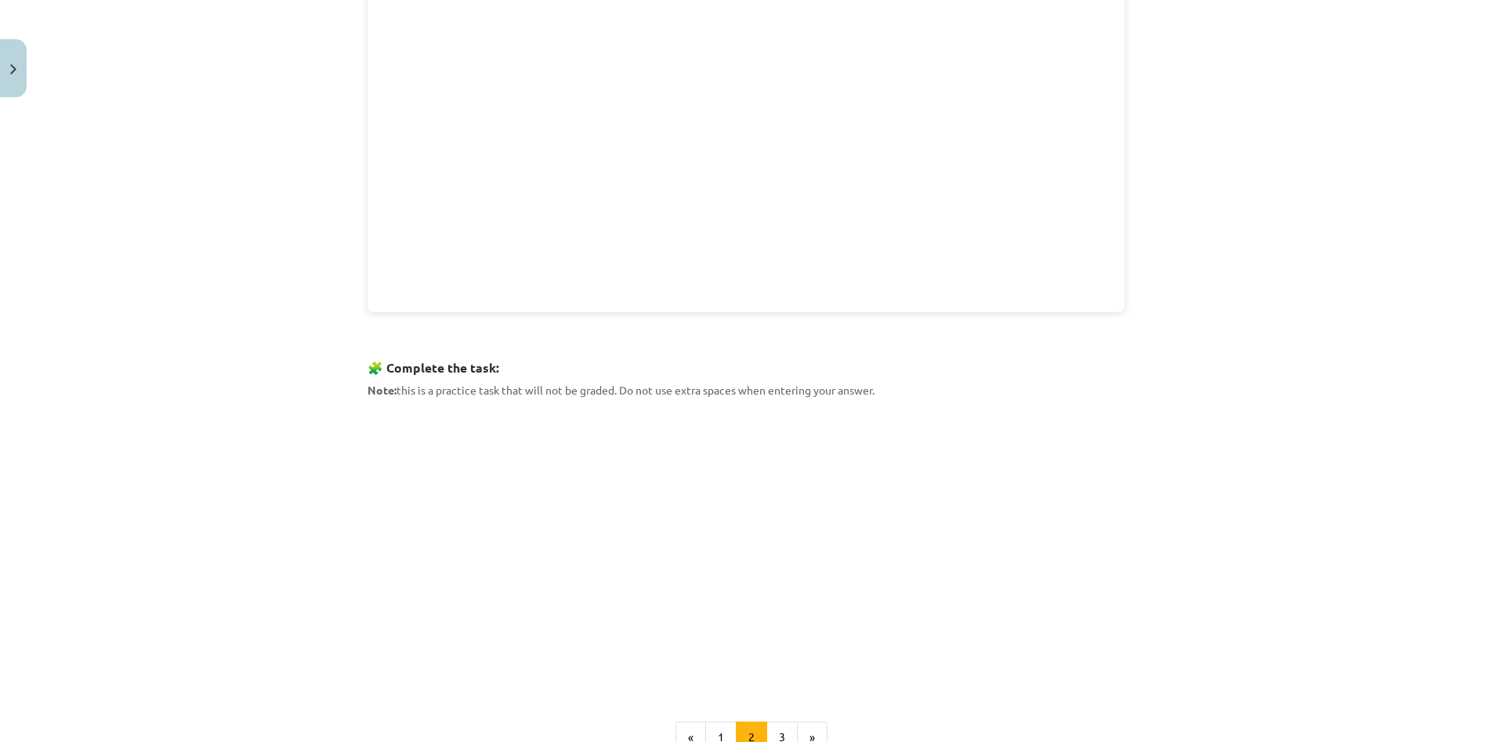
scroll to position [457, 0]
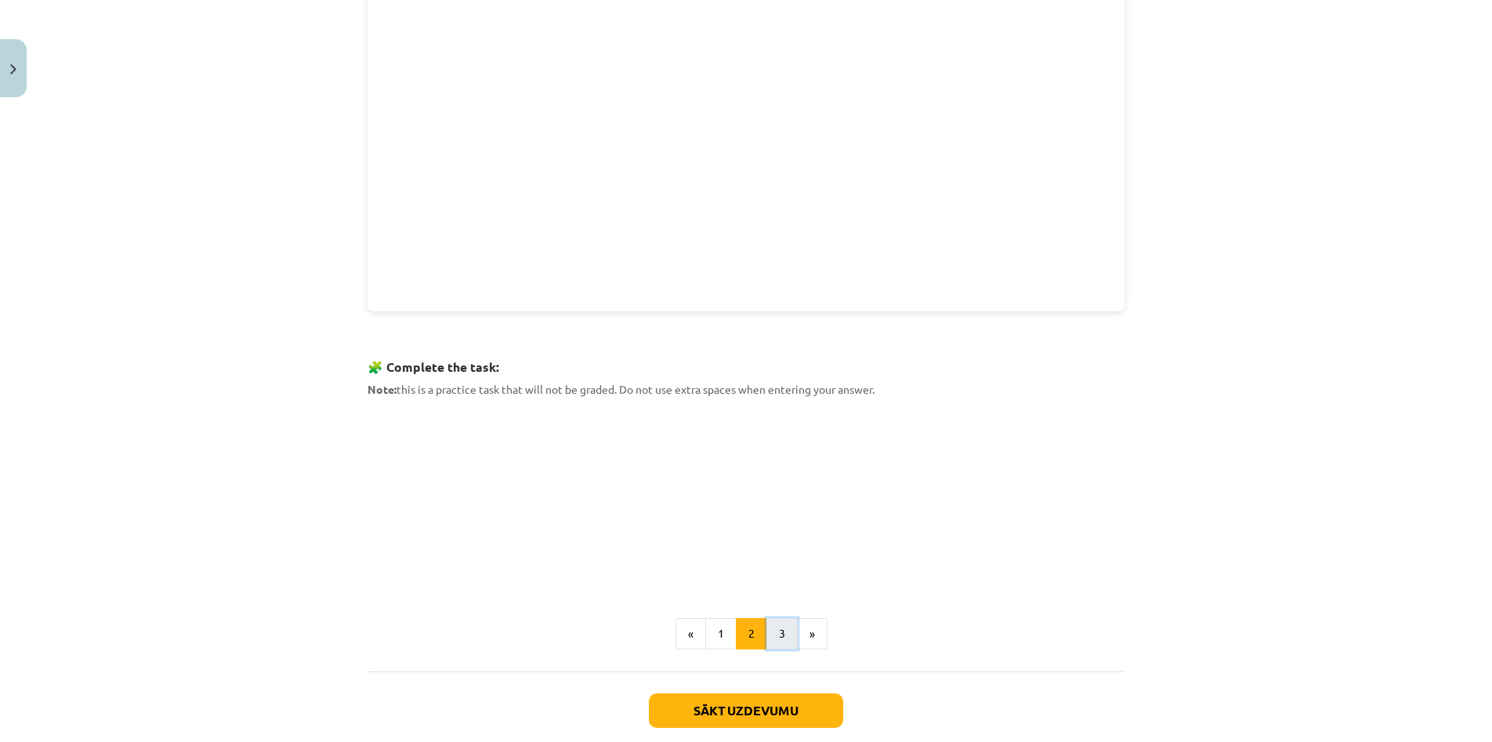
click at [789, 624] on button "3" at bounding box center [782, 633] width 31 height 31
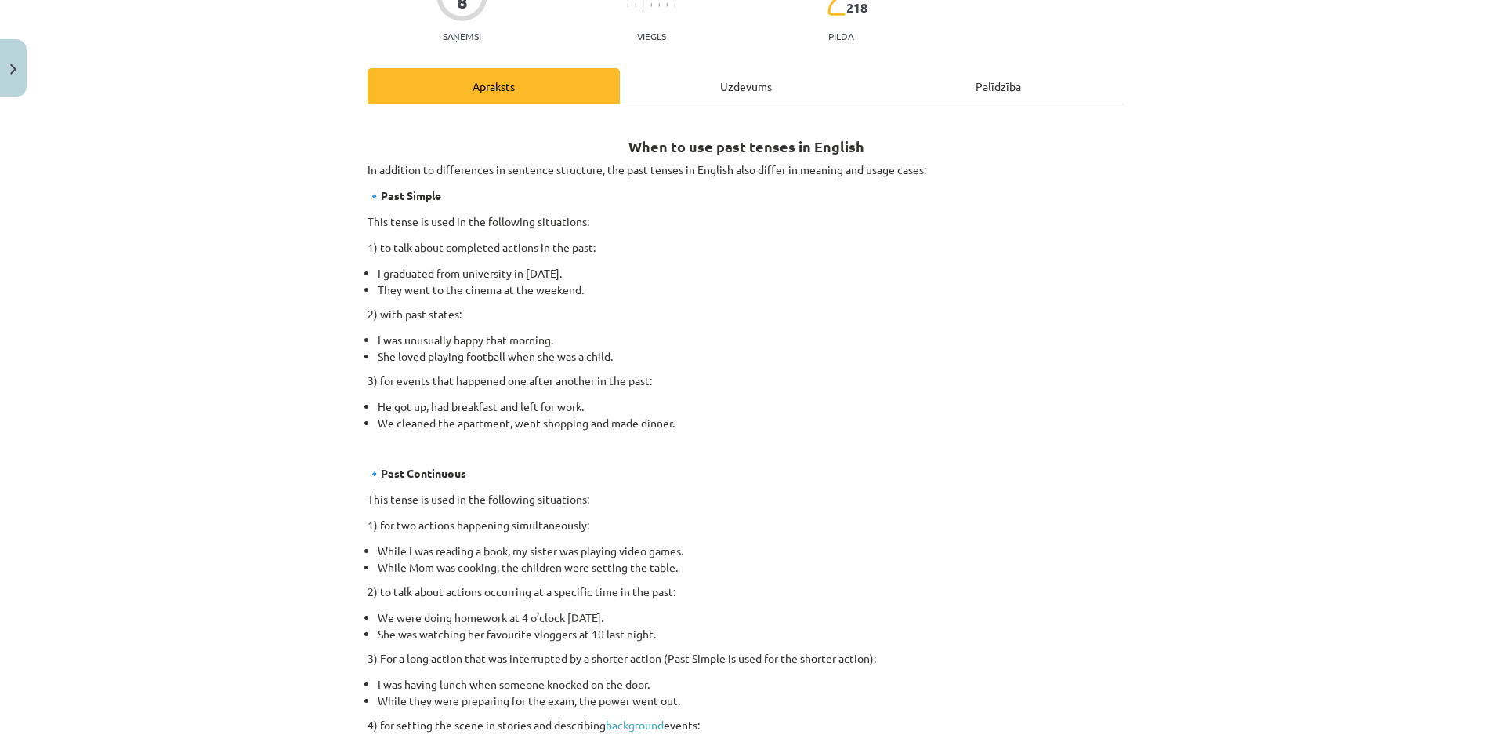
scroll to position [169, 0]
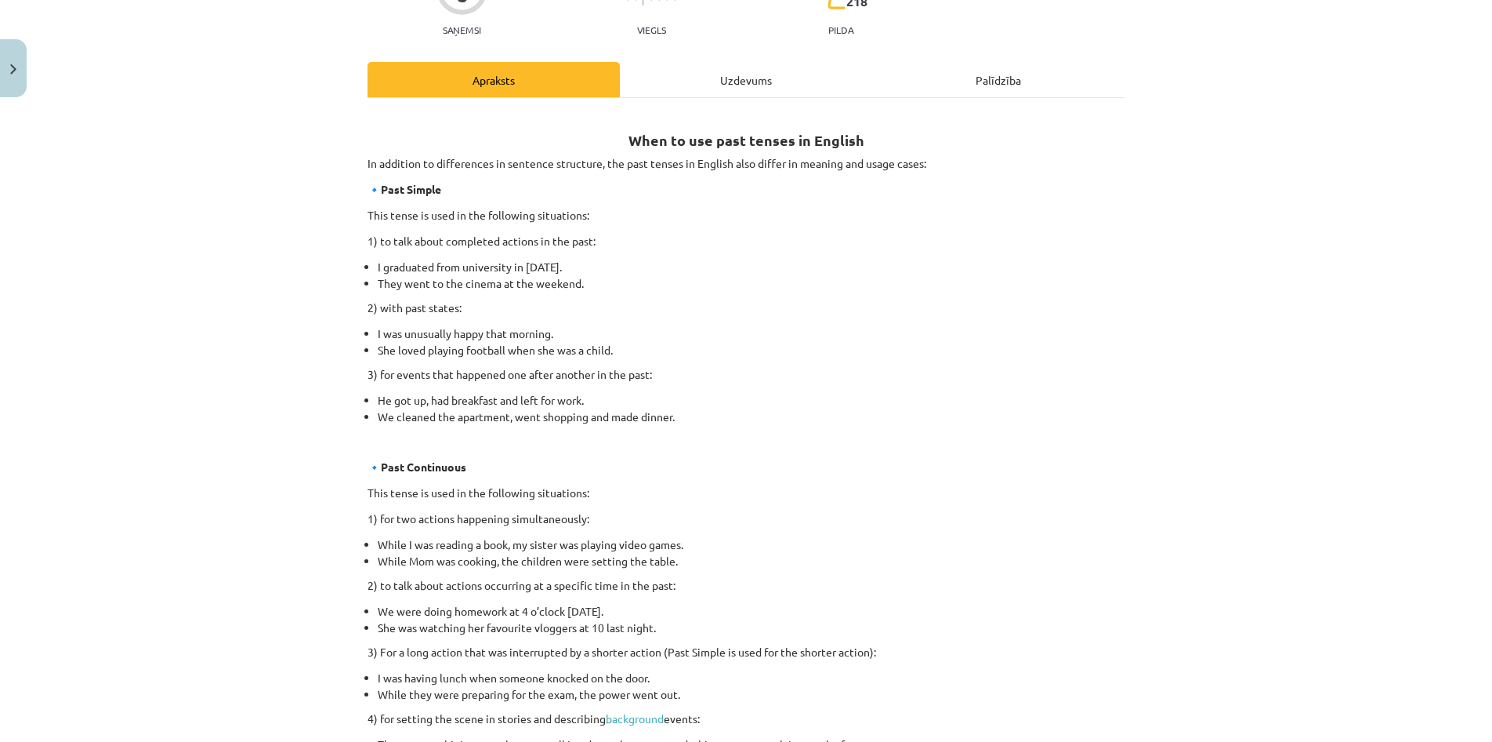
drag, startPoint x: 1245, startPoint y: 492, endPoint x: 1297, endPoint y: 397, distance: 108.4
click at [1297, 397] on div "Mācību tēma: Angļu valoda i - 10.[PERSON_NAME] 1.ieskaites mācību materiāls #3 …" at bounding box center [746, 371] width 1492 height 742
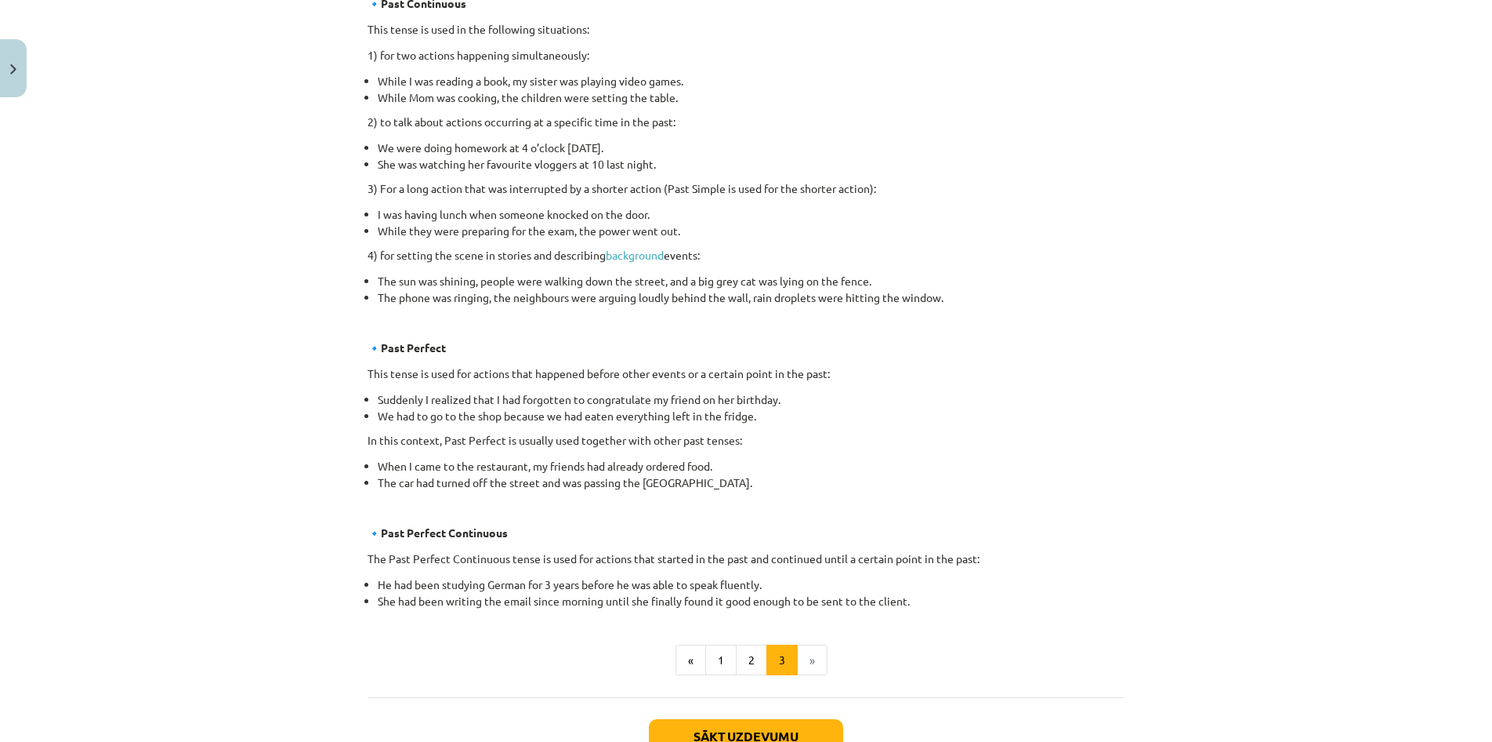
scroll to position [745, 0]
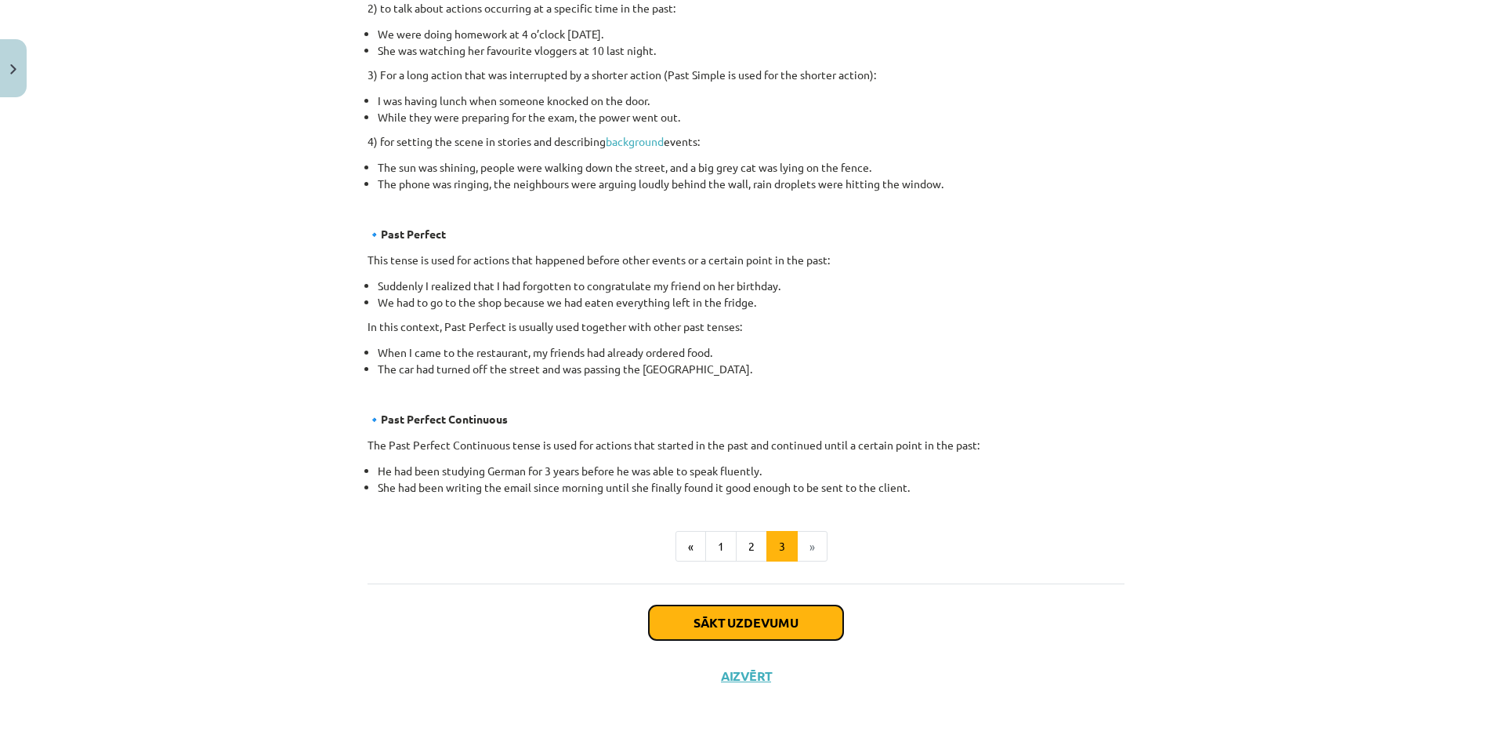
click at [782, 616] on button "Sākt uzdevumu" at bounding box center [746, 622] width 194 height 34
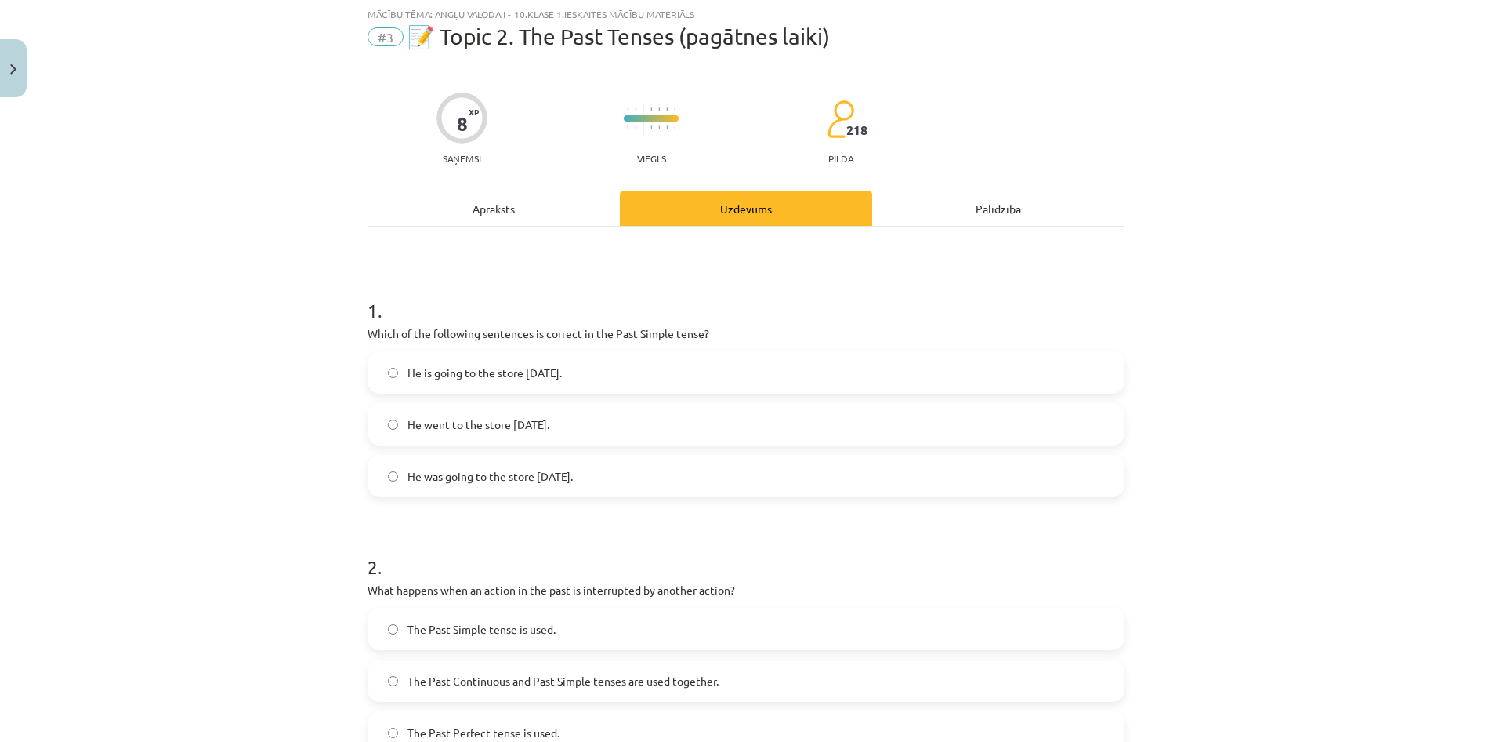
scroll to position [39, 0]
click at [539, 422] on span "He went to the store [DATE]." at bounding box center [479, 425] width 142 height 16
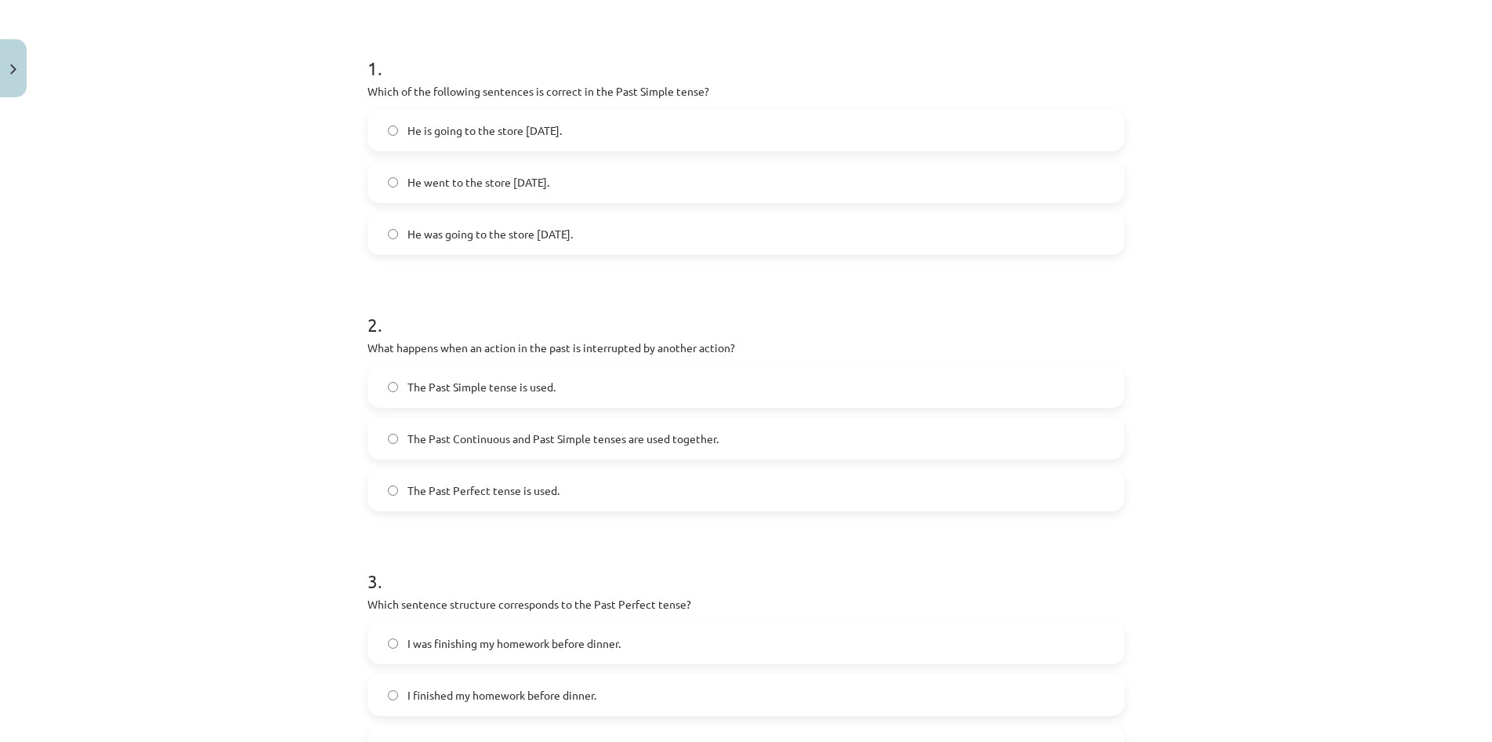
scroll to position [283, 0]
click at [656, 430] on span "The Past Continuous and Past Simple tenses are used together." at bounding box center [563, 438] width 311 height 16
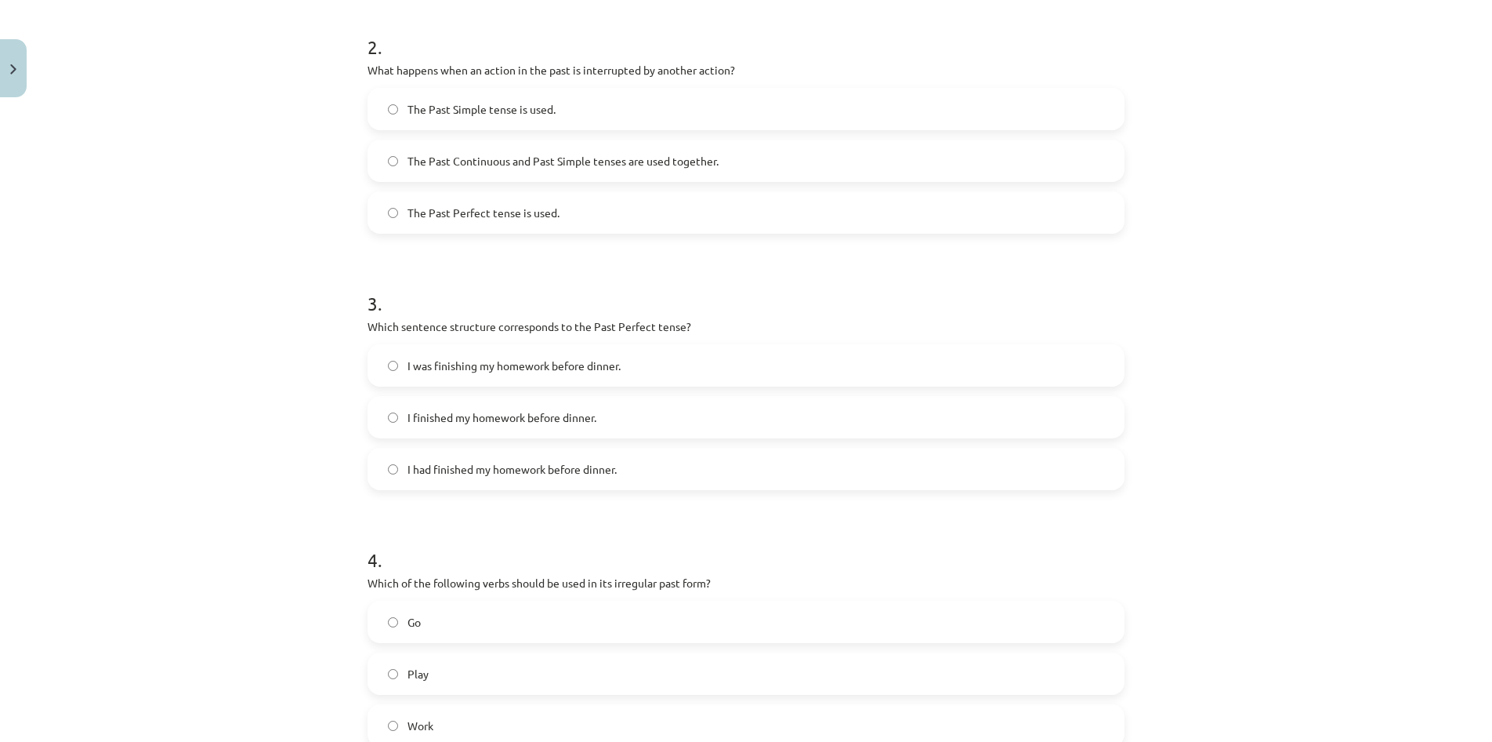
scroll to position [559, 0]
click at [691, 417] on label "I finished my homework before dinner." at bounding box center [746, 417] width 754 height 39
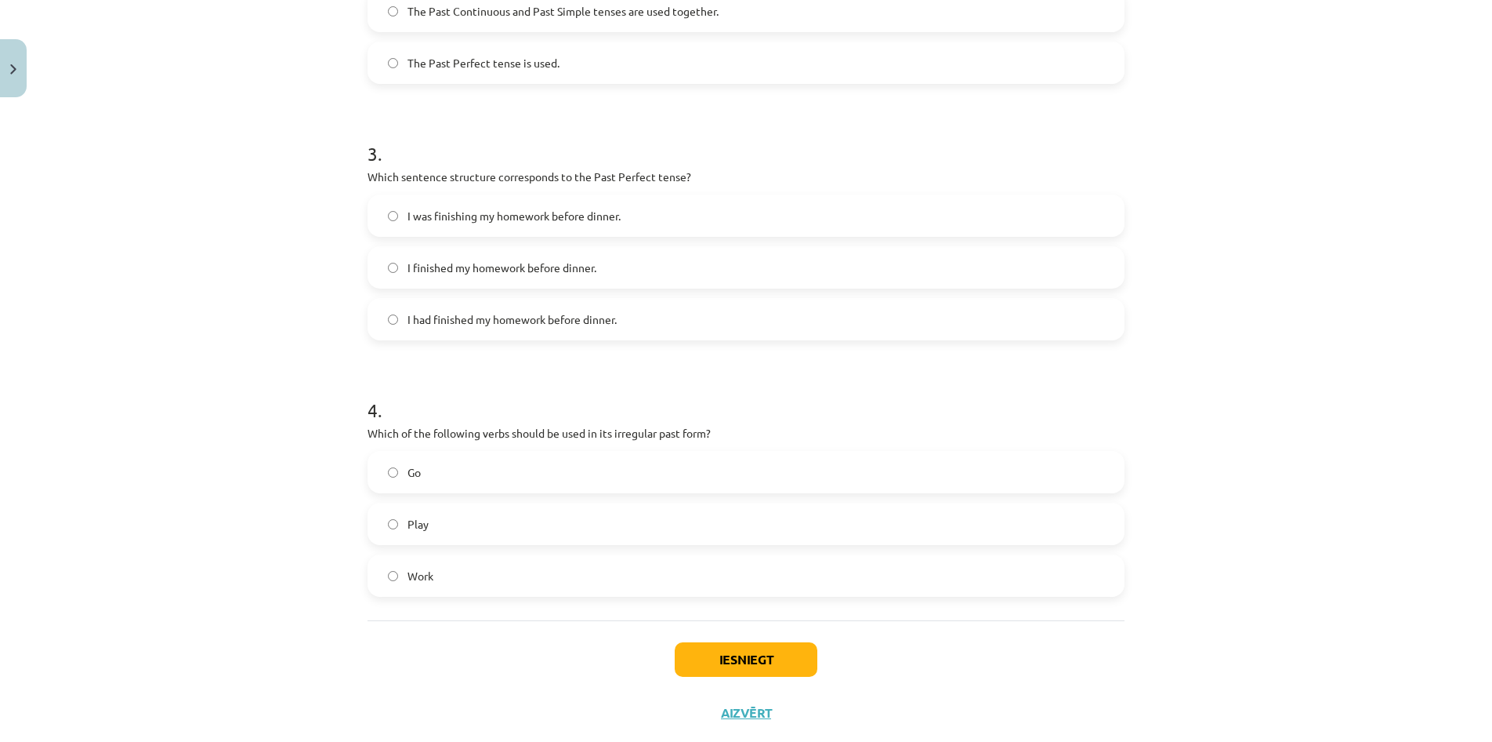
scroll to position [709, 0]
click at [644, 561] on label "Work" at bounding box center [746, 576] width 754 height 39
click at [690, 658] on button "Iesniegt" at bounding box center [746, 660] width 143 height 34
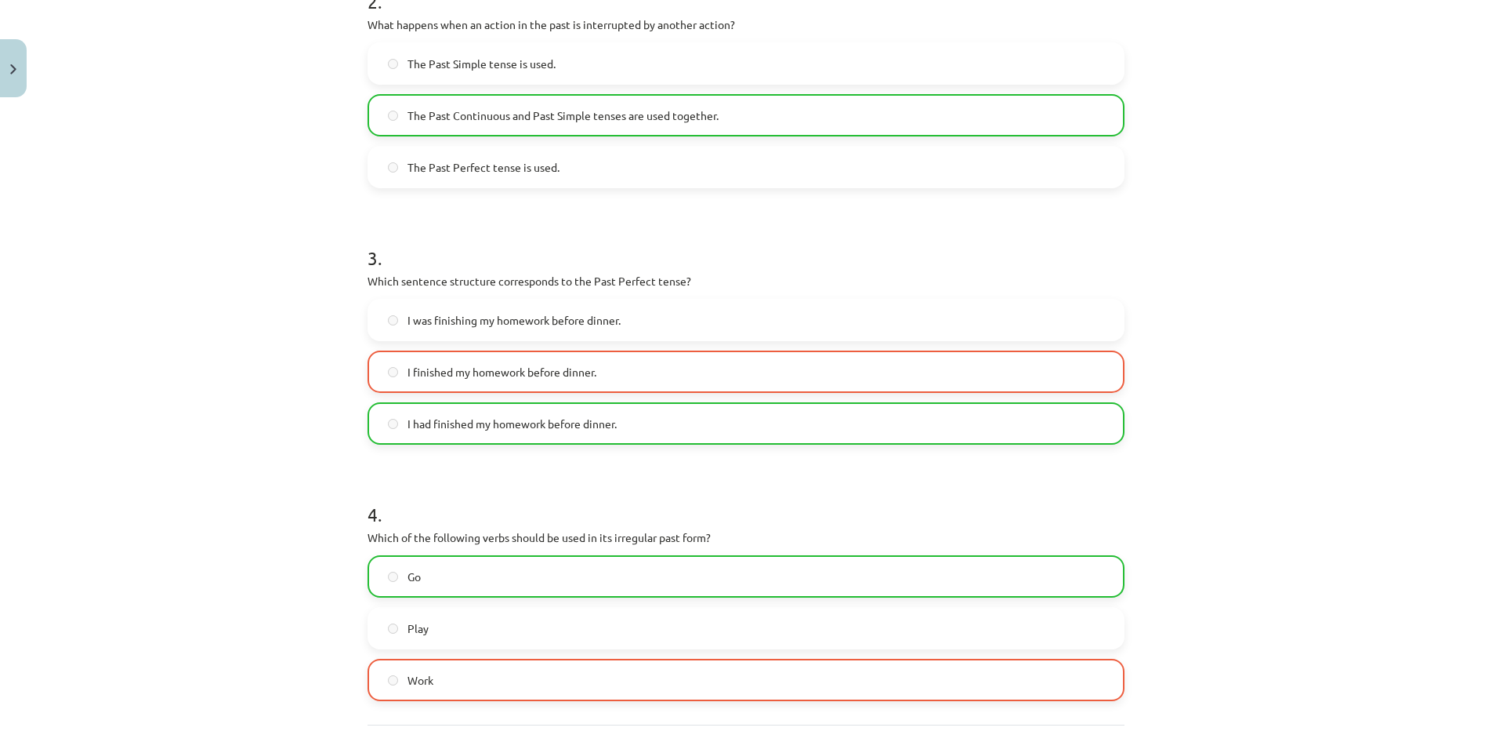
scroll to position [796, 0]
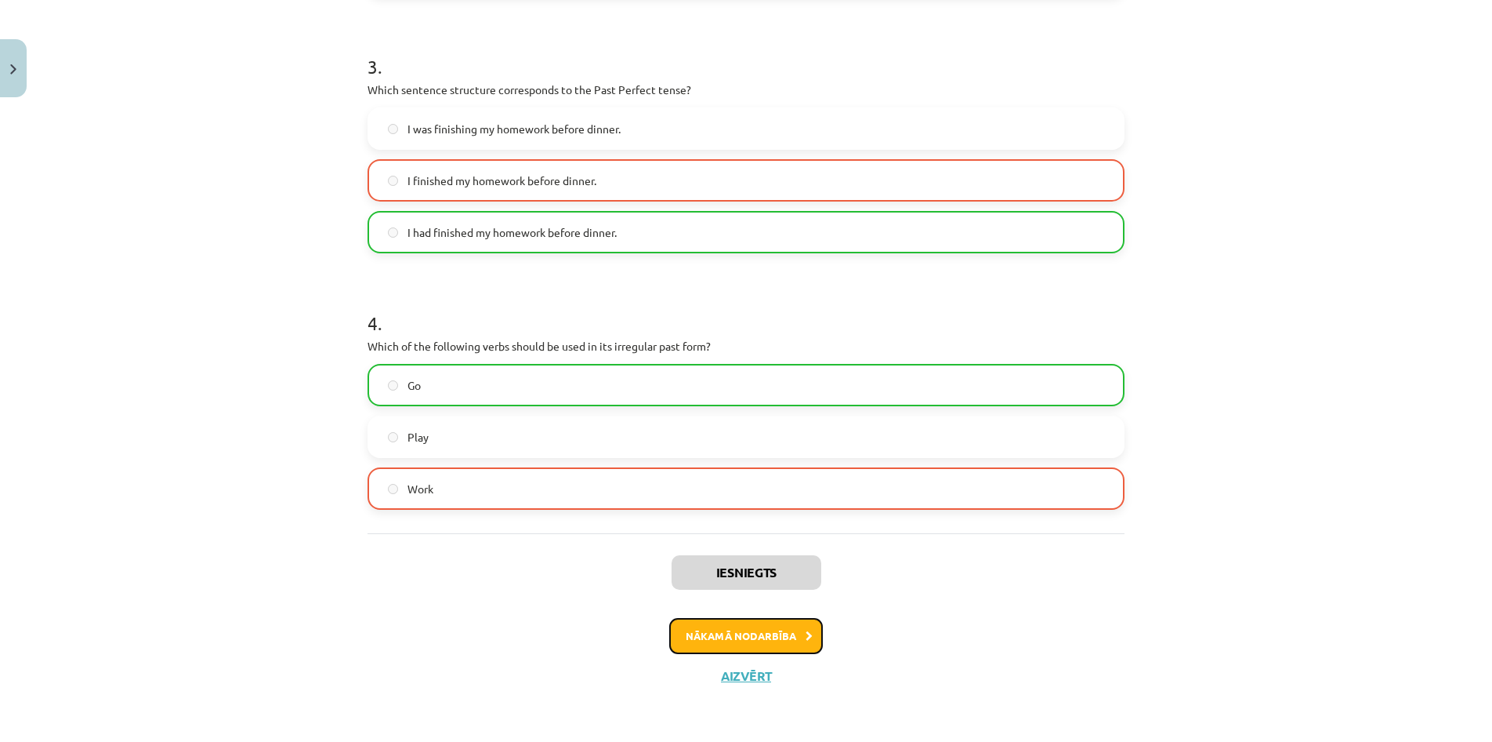
click at [771, 633] on button "Nākamā nodarbība" at bounding box center [746, 636] width 154 height 36
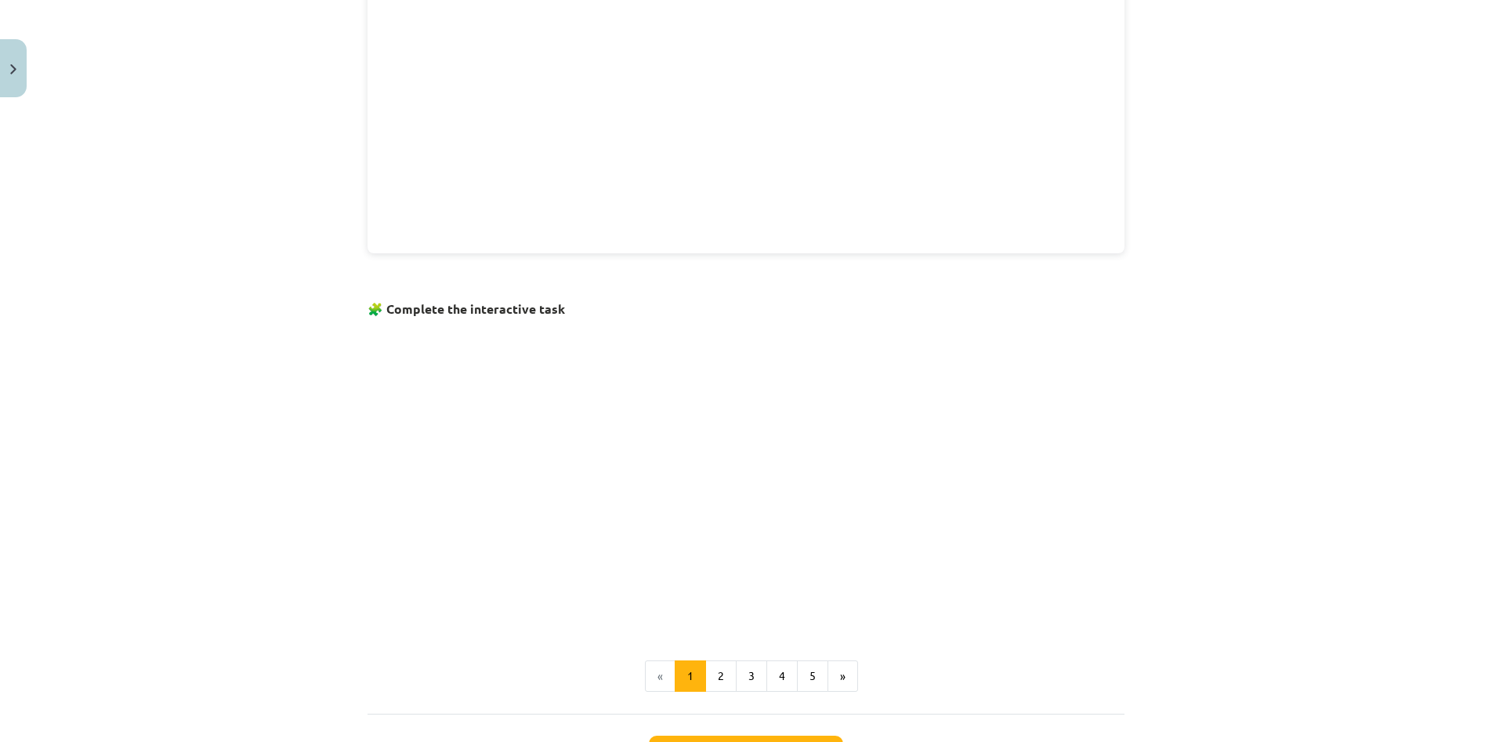
scroll to position [722, 0]
click at [720, 668] on button "2" at bounding box center [720, 673] width 31 height 31
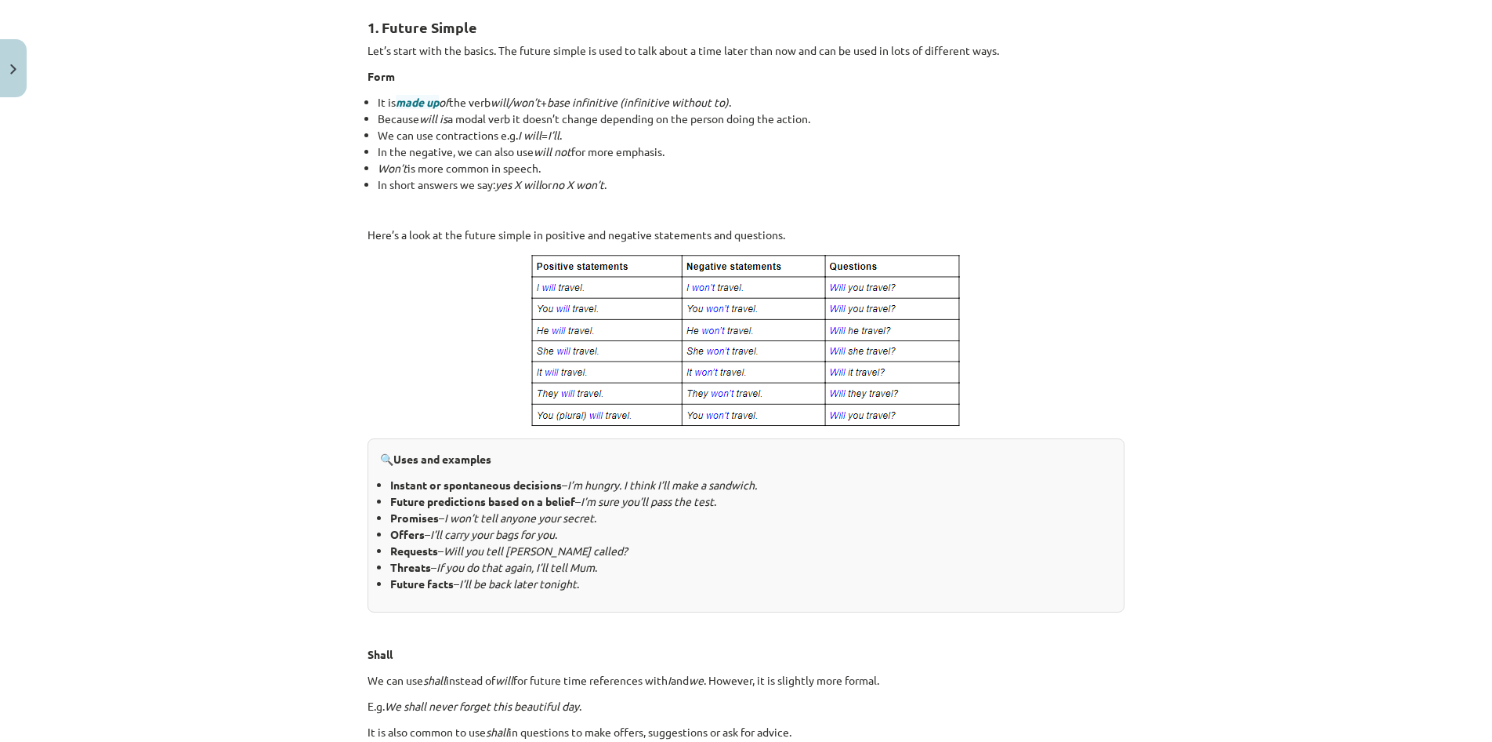
scroll to position [281, 0]
